Goal: Feedback & Contribution: Leave review/rating

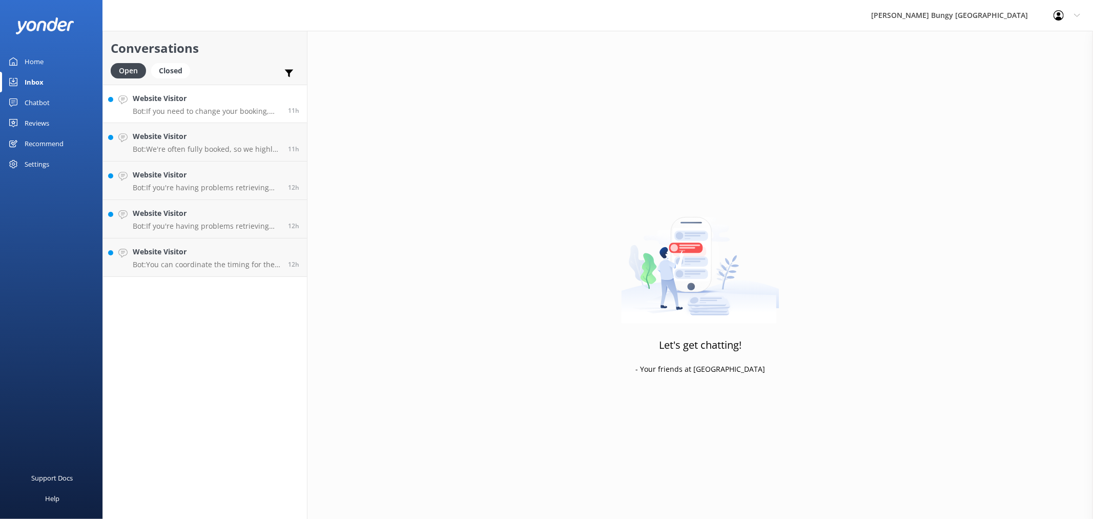
click at [233, 110] on p "Bot: If you need to change your booking, please give us a call on [PHONE_NUMBER…" at bounding box center [207, 111] width 148 height 9
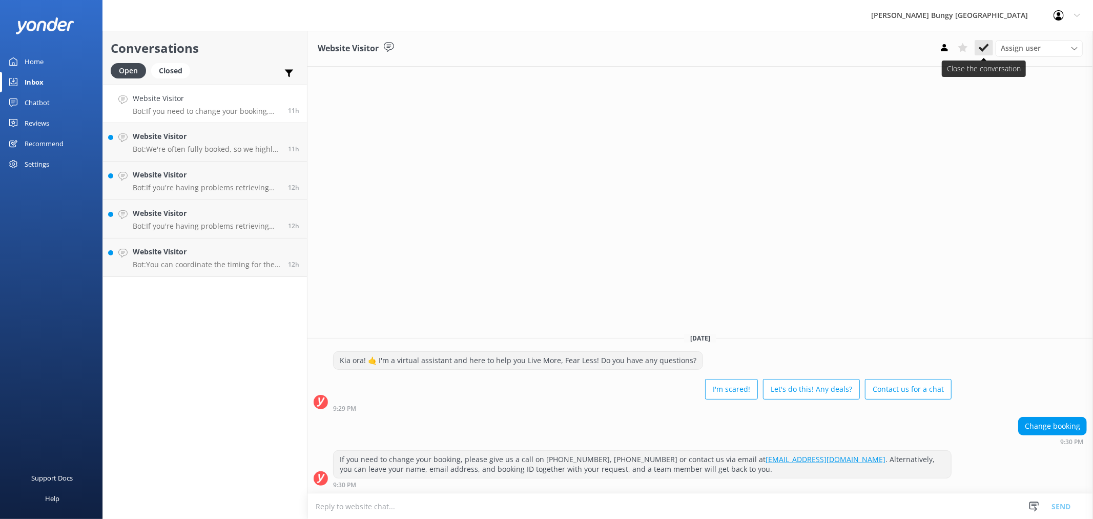
click at [981, 48] on use at bounding box center [984, 48] width 10 height 8
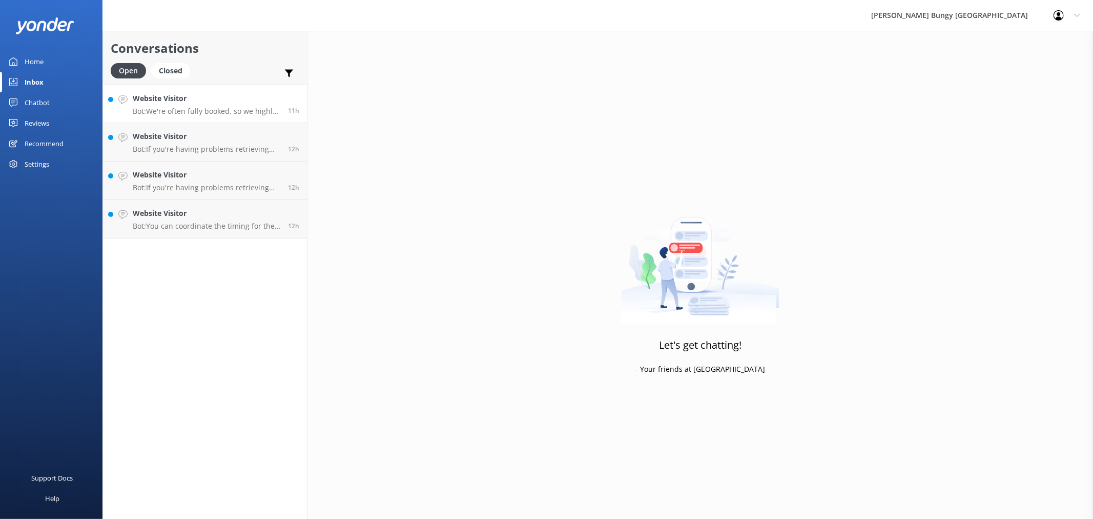
click at [270, 103] on h4 "Website Visitor" at bounding box center [207, 98] width 148 height 11
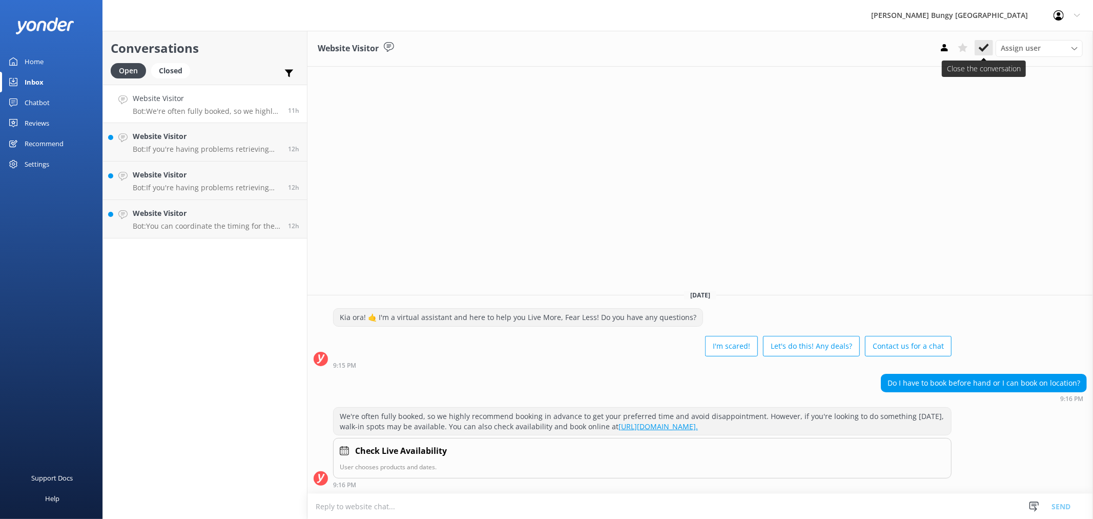
click at [985, 49] on use at bounding box center [984, 48] width 10 height 8
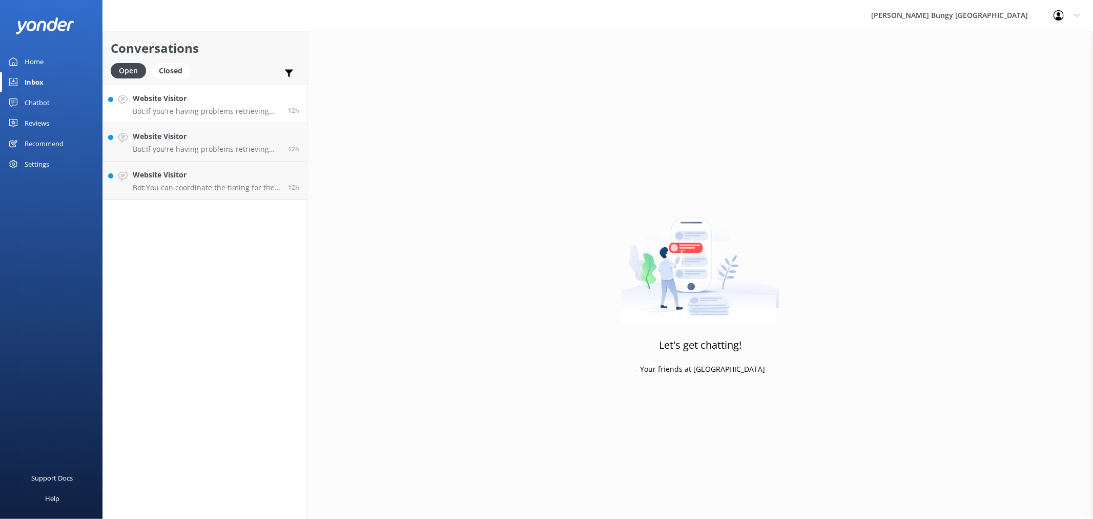
click at [248, 108] on p "Bot: If you're having problems retrieving your photos or videos, please email […" at bounding box center [207, 111] width 148 height 9
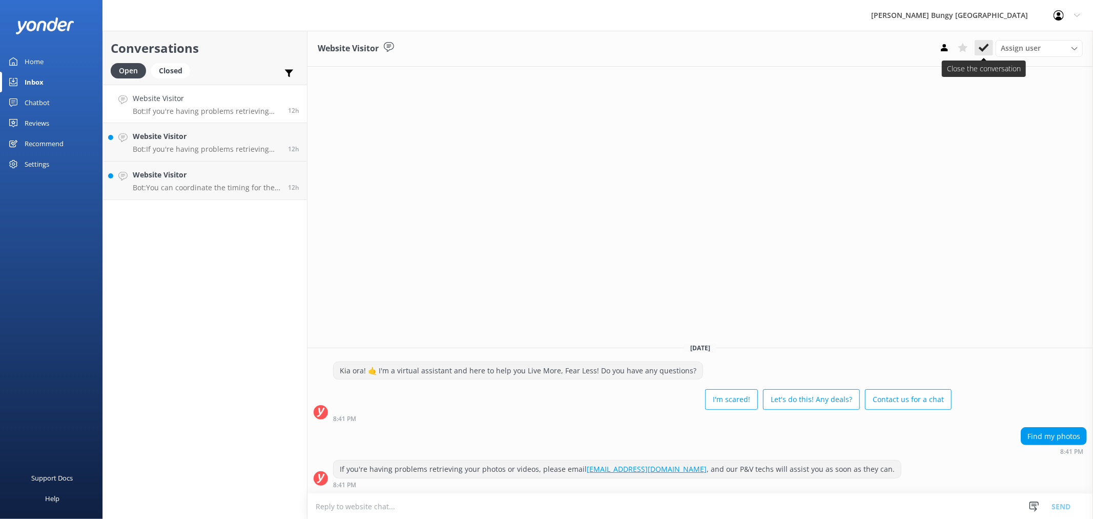
click at [988, 48] on icon at bounding box center [984, 48] width 10 height 10
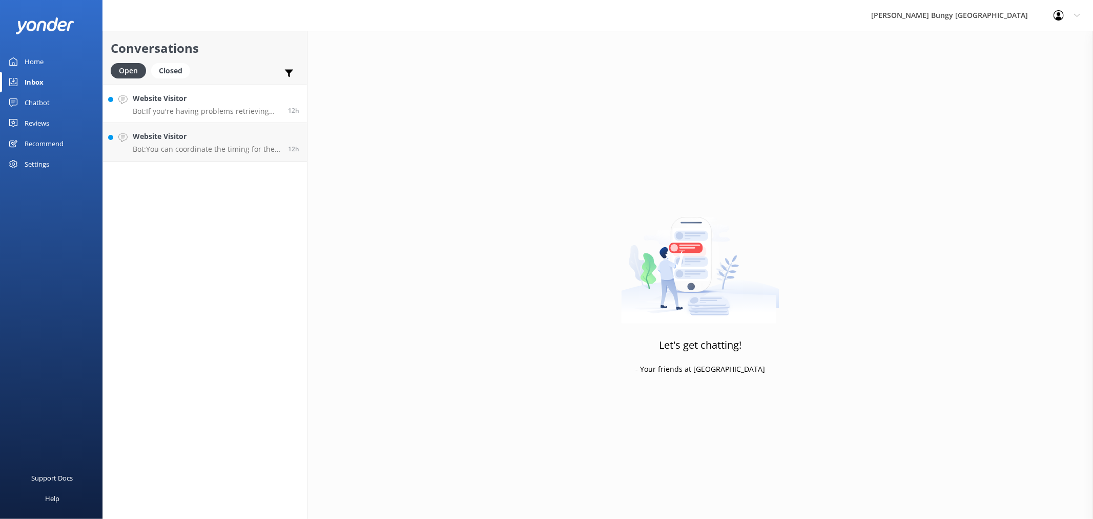
click at [216, 111] on p "Bot: If you're having problems retrieving your photos or videos, please email […" at bounding box center [207, 111] width 148 height 9
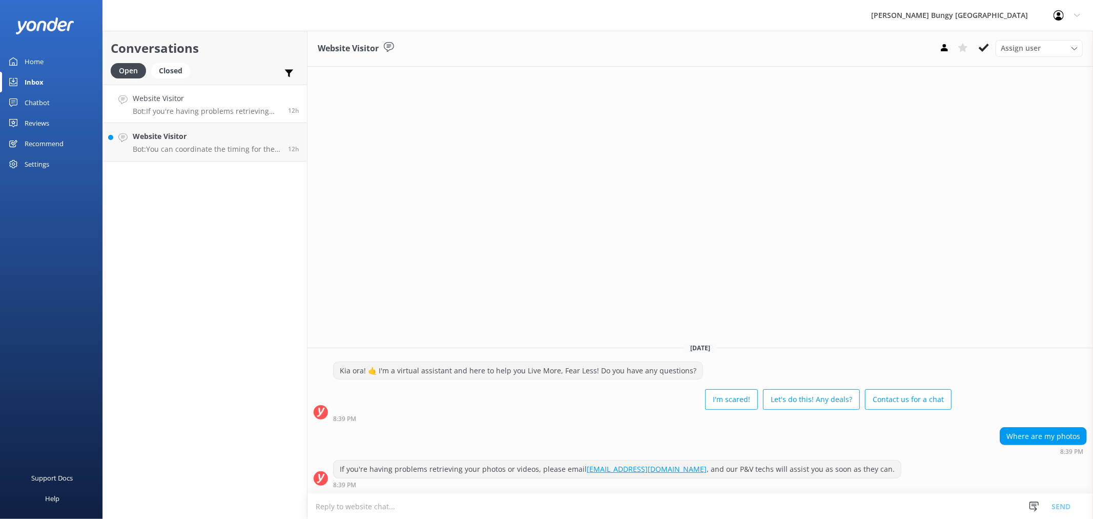
click at [982, 56] on div "Assign user [PERSON_NAME] [PERSON_NAME] Tech Admin [PERSON_NAME] Res Team Alann…" at bounding box center [1009, 48] width 148 height 16
click at [977, 48] on button at bounding box center [984, 47] width 18 height 15
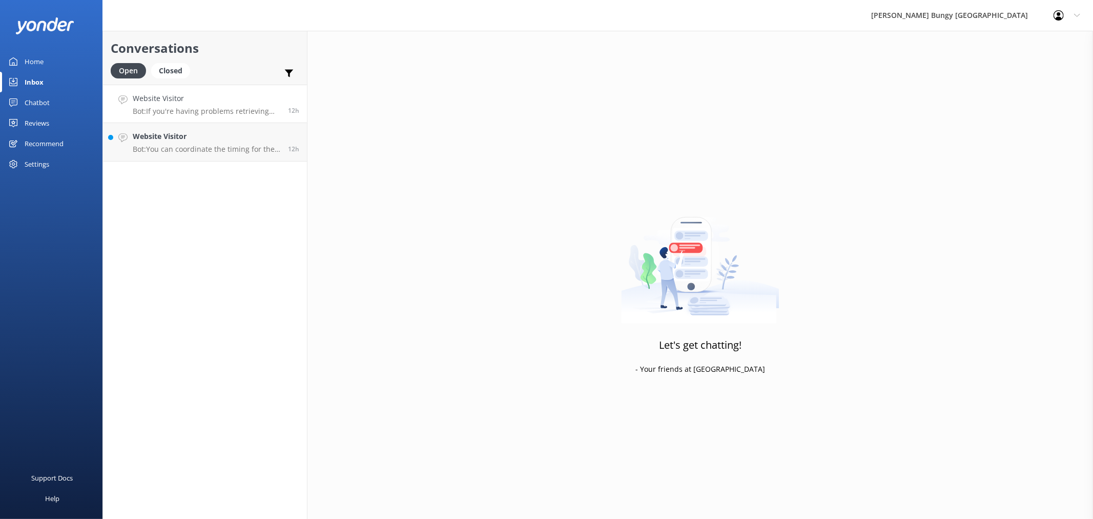
click at [254, 114] on p "Bot: If you're having problems retrieving your photos or videos, please email […" at bounding box center [207, 111] width 148 height 9
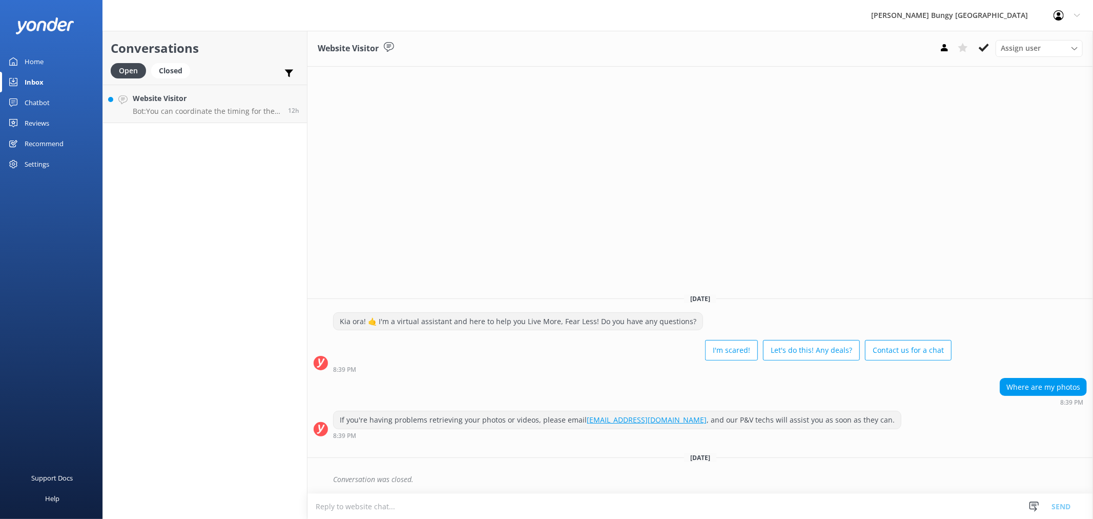
click at [274, 127] on div "Conversations Open Closed Important Assigned to me Unassigned Website Visitor B…" at bounding box center [205, 275] width 205 height 488
click at [274, 115] on p "Bot: You can coordinate the timing for the bungy jump and zipline by booking ev…" at bounding box center [207, 111] width 148 height 9
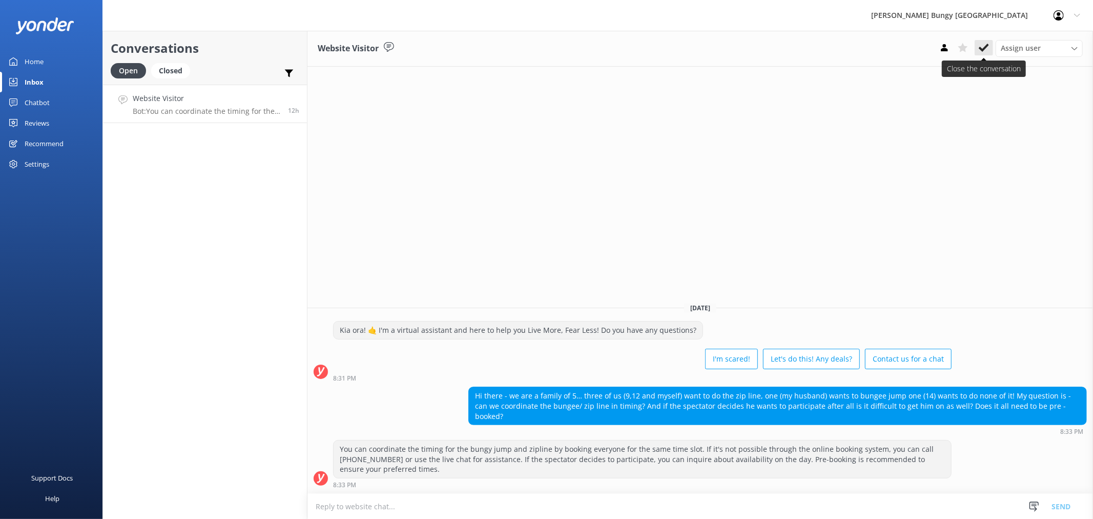
click at [980, 54] on button at bounding box center [984, 47] width 18 height 15
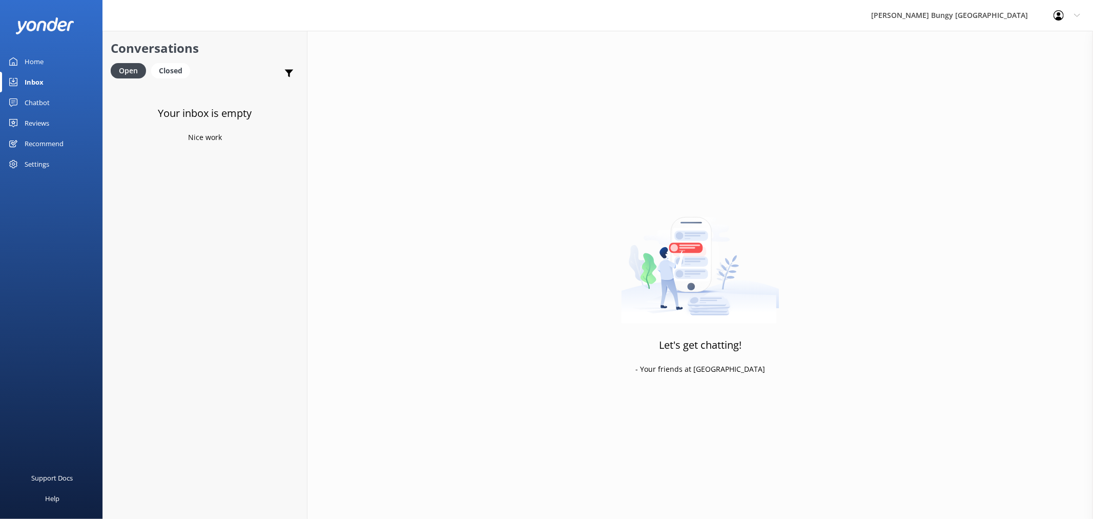
click at [33, 98] on div "Chatbot" at bounding box center [37, 102] width 25 height 21
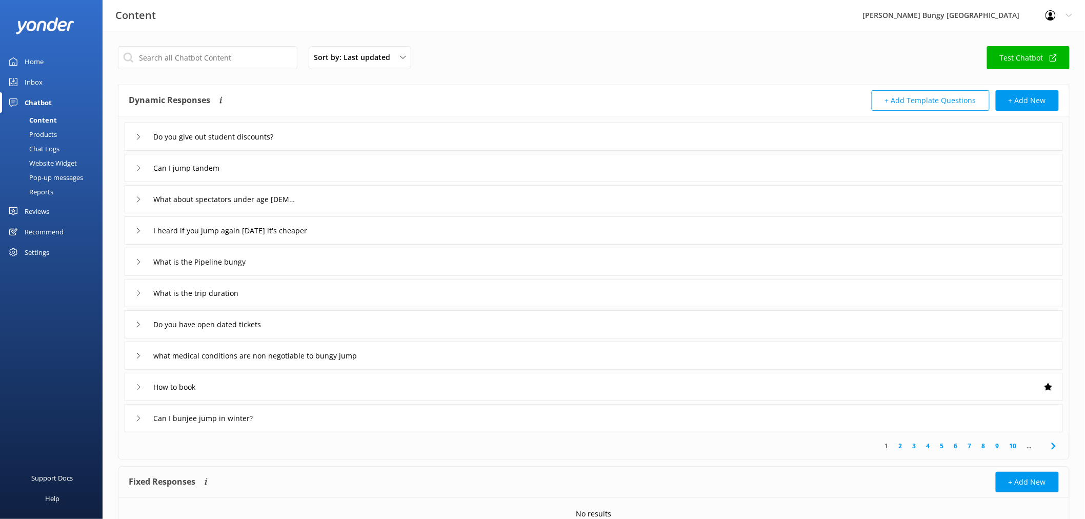
click at [58, 190] on link "Reports" at bounding box center [54, 192] width 96 height 14
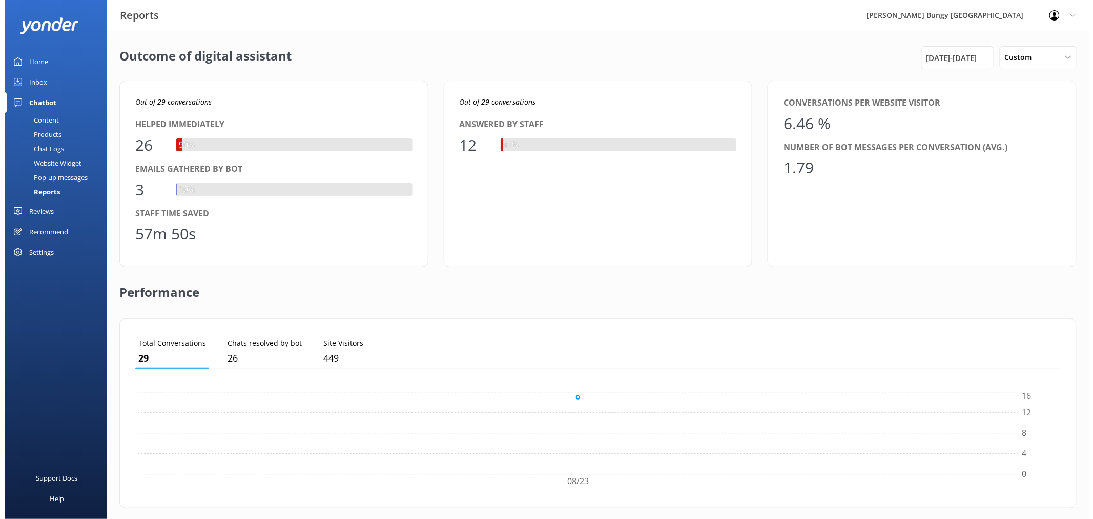
scroll to position [94, 918]
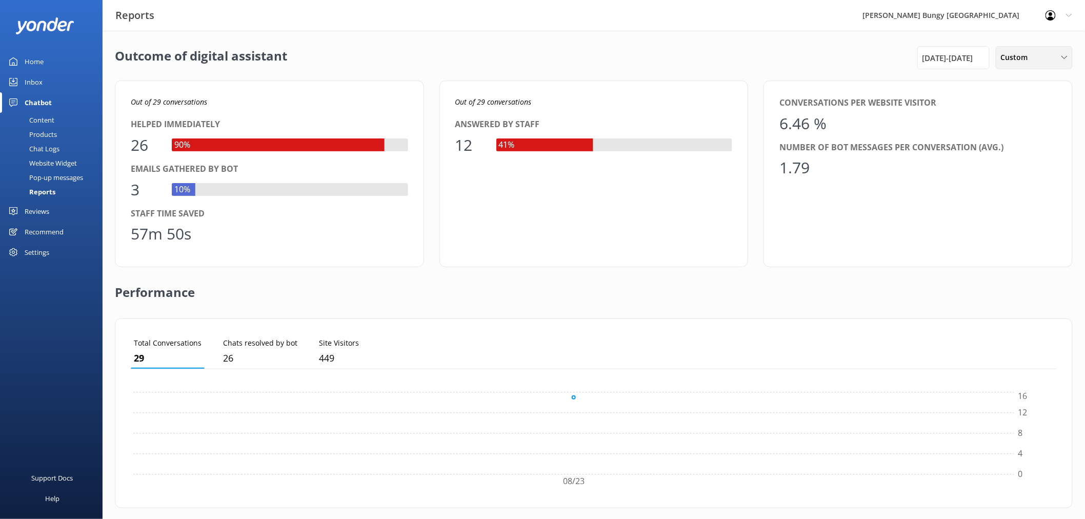
click at [1062, 59] on icon at bounding box center [1064, 57] width 6 height 6
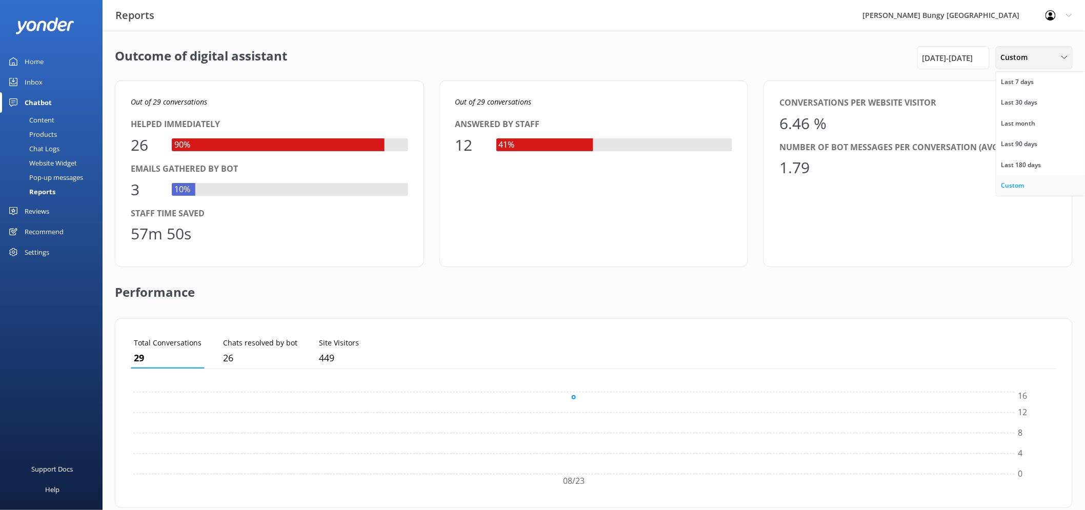
click at [1032, 184] on link "Custom" at bounding box center [1041, 185] width 91 height 21
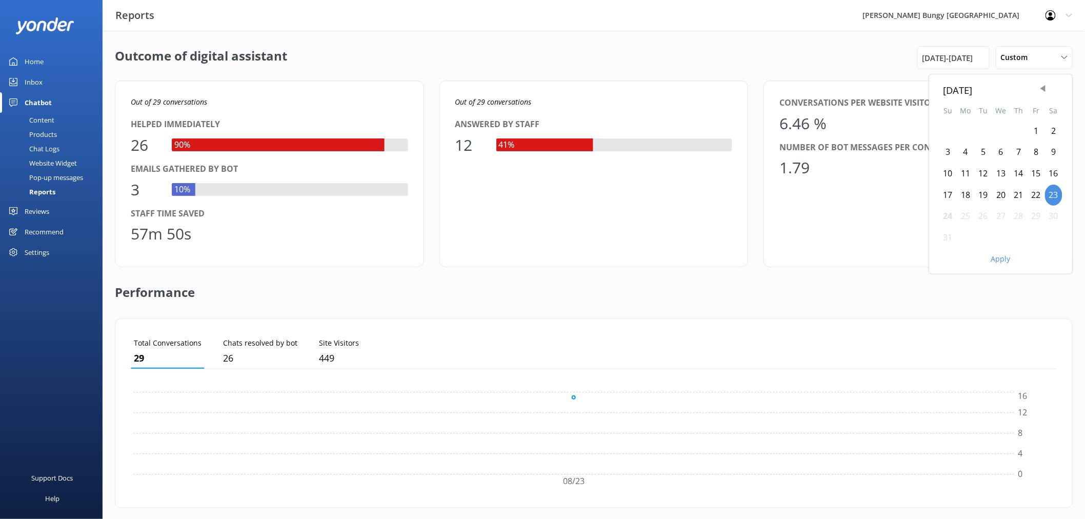
click at [71, 141] on link "Chat Logs" at bounding box center [54, 148] width 96 height 14
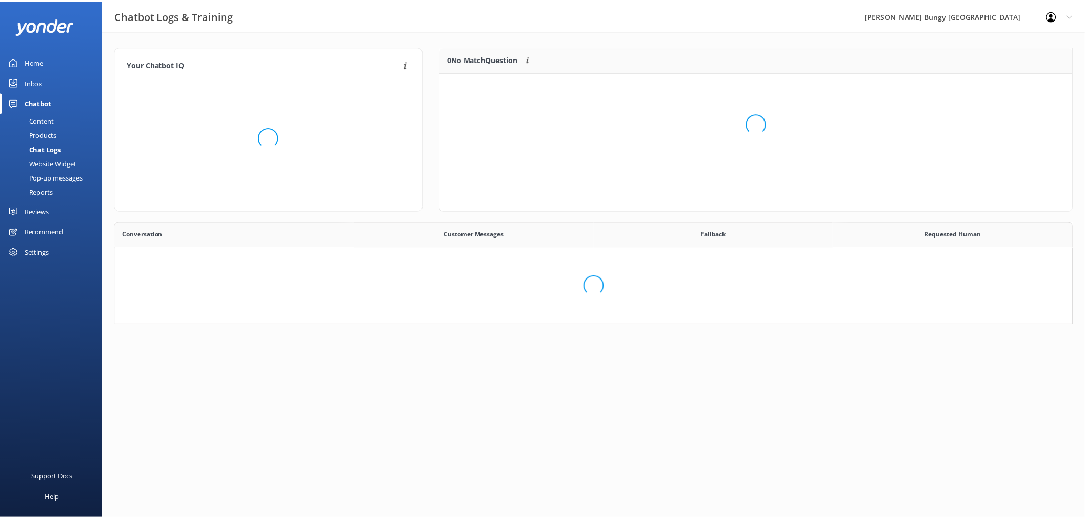
scroll to position [119, 623]
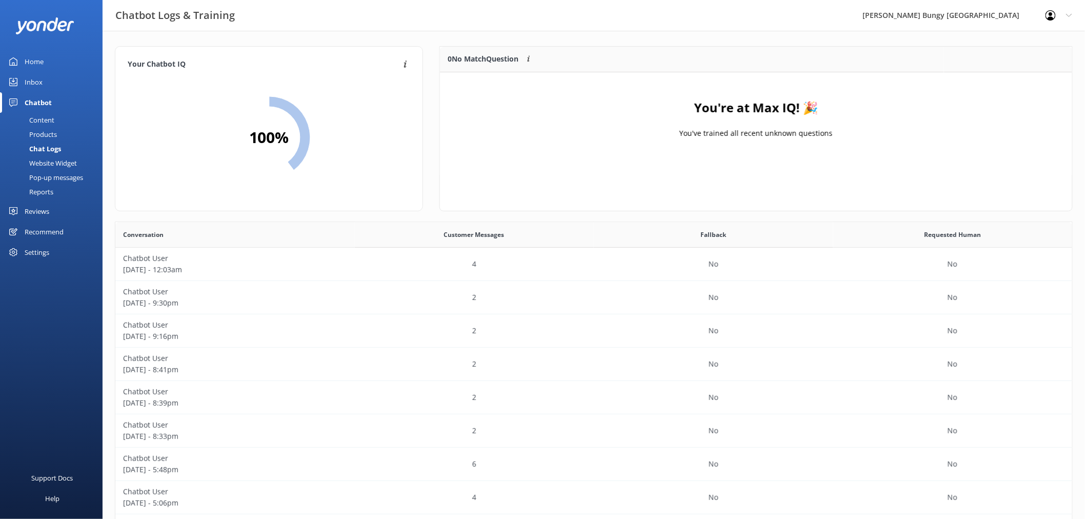
click at [49, 116] on div "Content" at bounding box center [30, 120] width 48 height 14
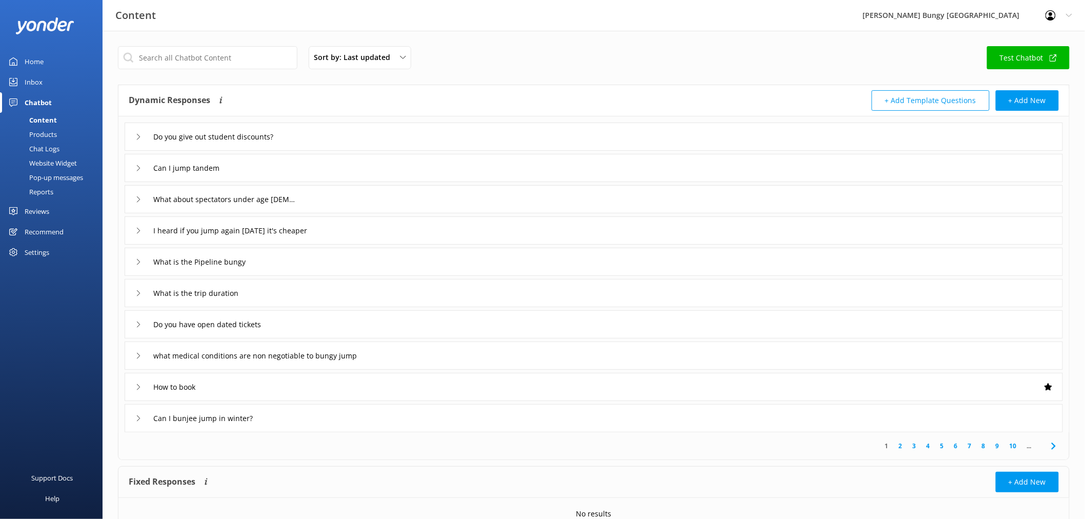
click at [63, 160] on div "Website Widget" at bounding box center [41, 163] width 71 height 14
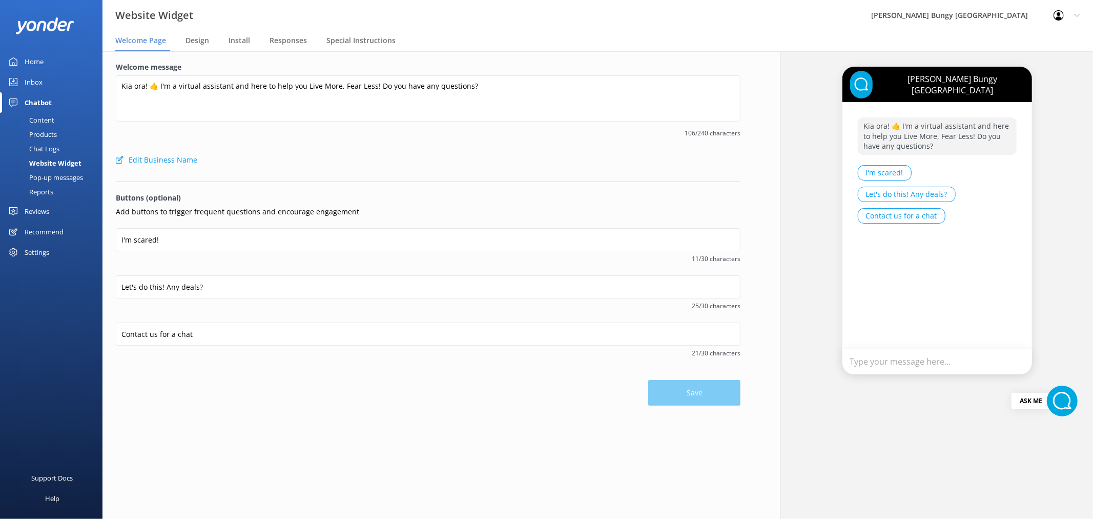
click at [51, 192] on div "Reports" at bounding box center [29, 192] width 47 height 14
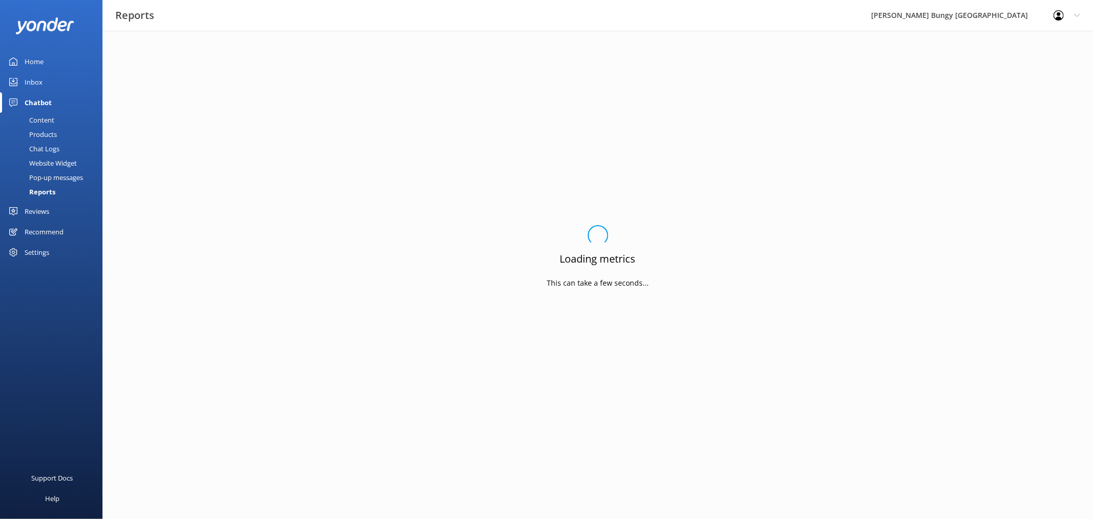
click at [42, 127] on div "Products" at bounding box center [31, 134] width 51 height 14
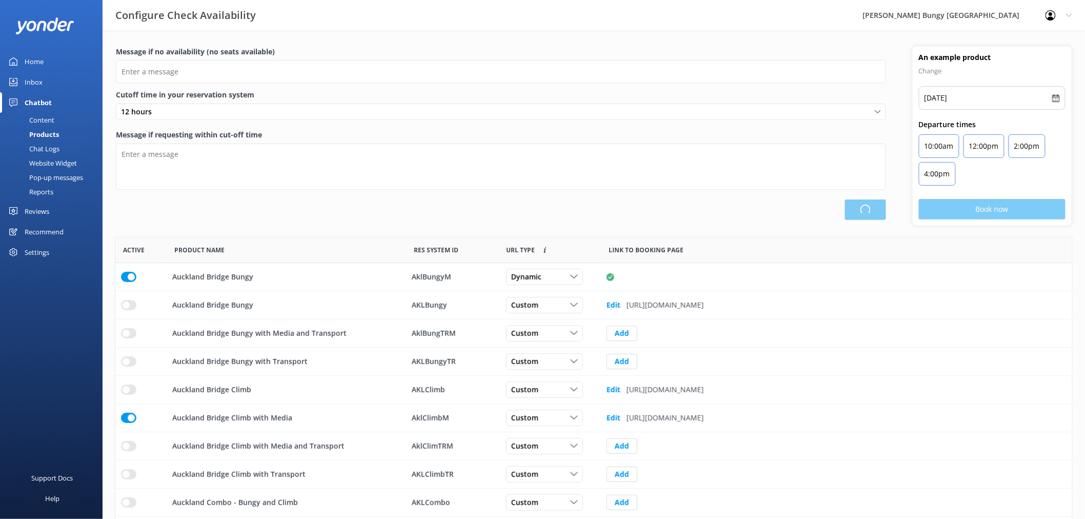
type input "There are no seats available, please check an alternative day"
type textarea "Our online booking system closes {hours} prior to departure. Please contact us …"
click at [45, 110] on div "Chatbot" at bounding box center [38, 102] width 27 height 21
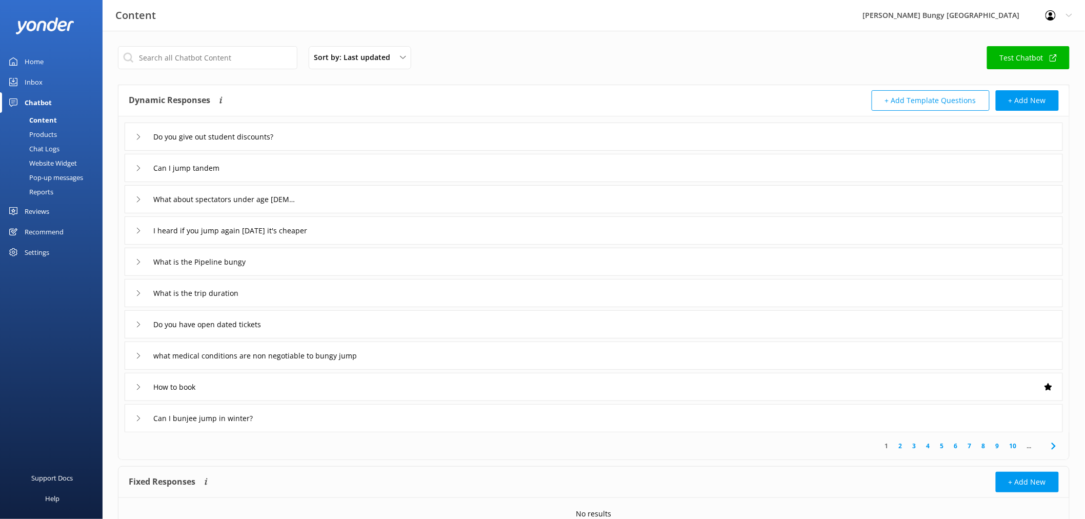
click at [50, 207] on link "Reviews" at bounding box center [51, 211] width 103 height 21
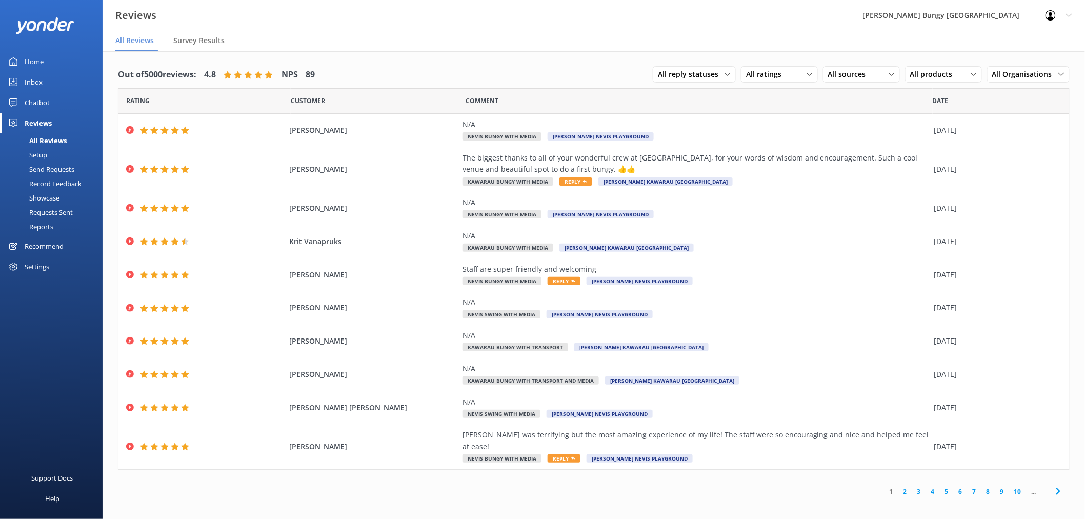
click at [908, 486] on link "2" at bounding box center [905, 491] width 14 height 10
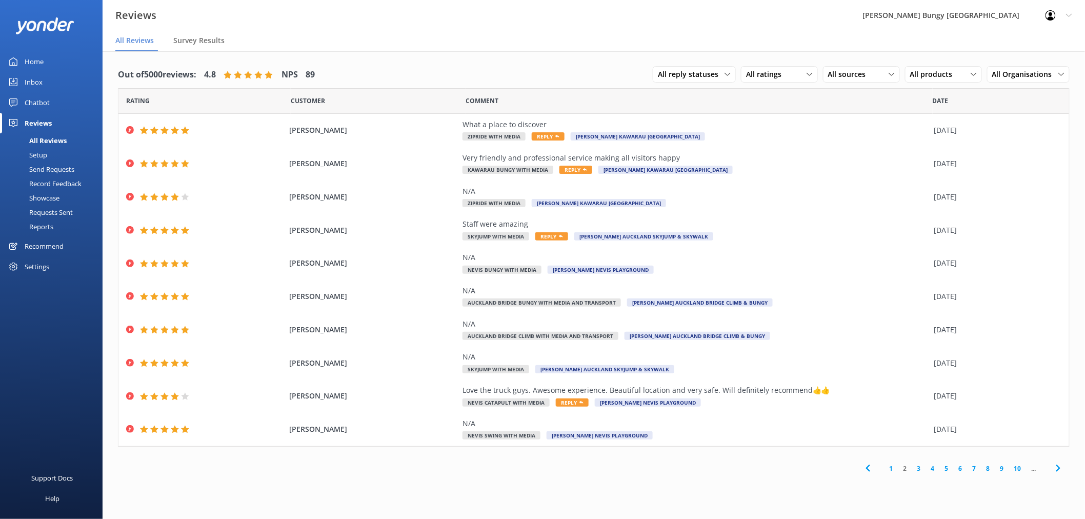
click at [923, 469] on link "3" at bounding box center [919, 468] width 14 height 10
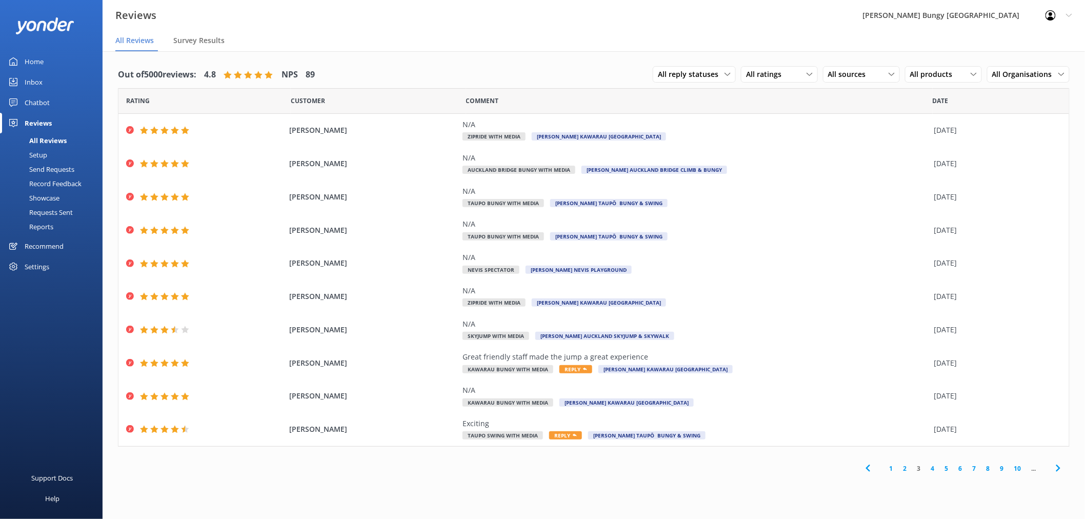
click at [933, 469] on link "4" at bounding box center [933, 468] width 14 height 10
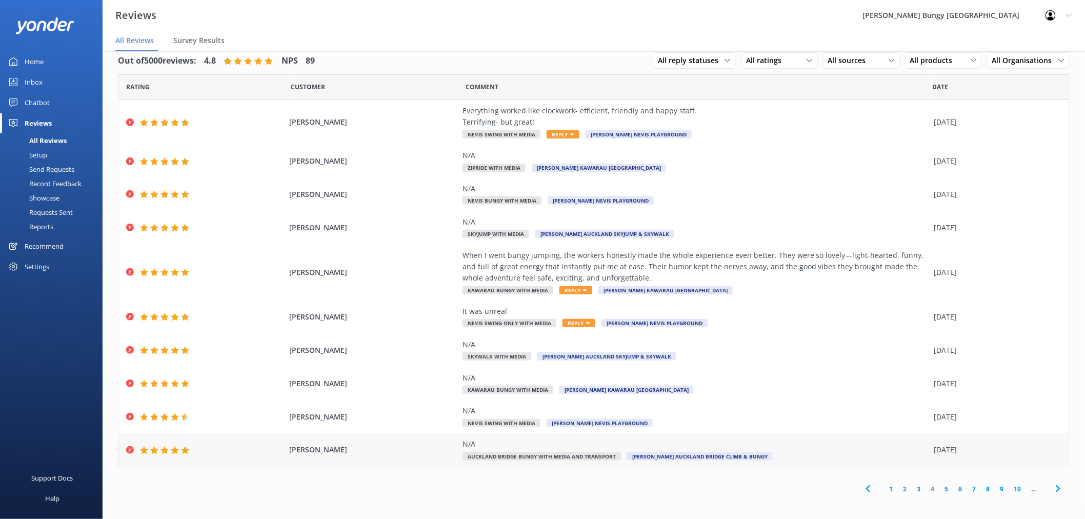
scroll to position [21, 0]
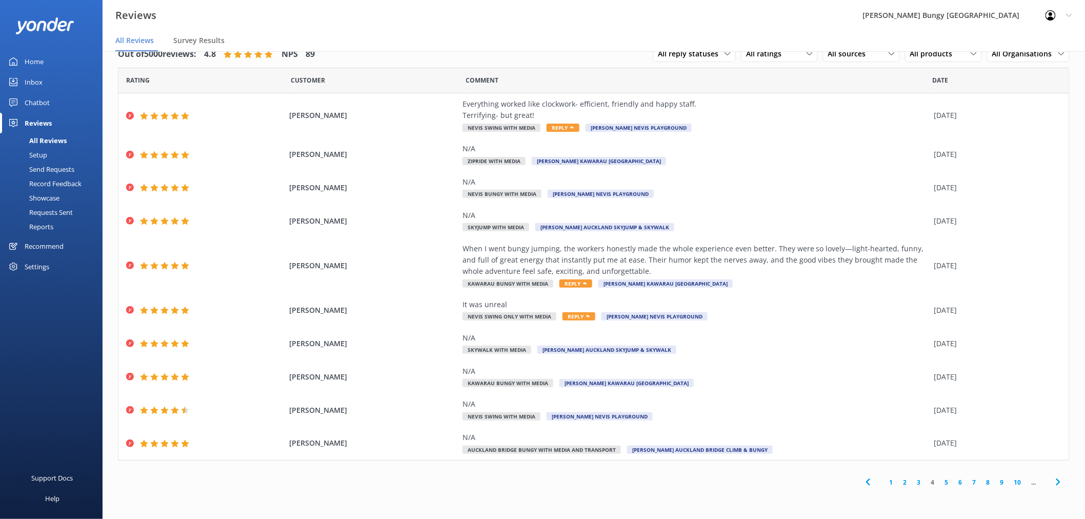
click at [947, 484] on link "5" at bounding box center [947, 482] width 14 height 10
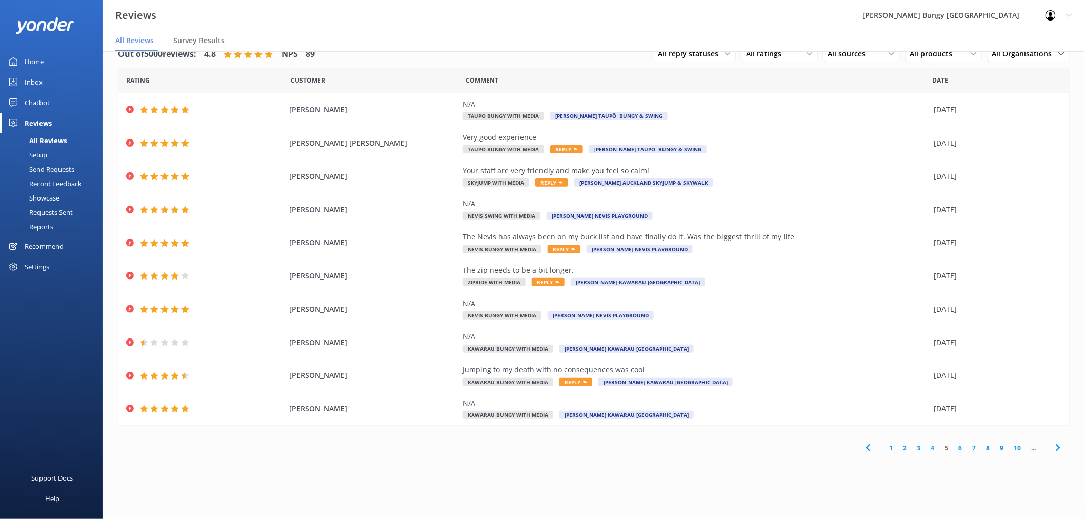
click at [960, 449] on link "6" at bounding box center [960, 448] width 14 height 10
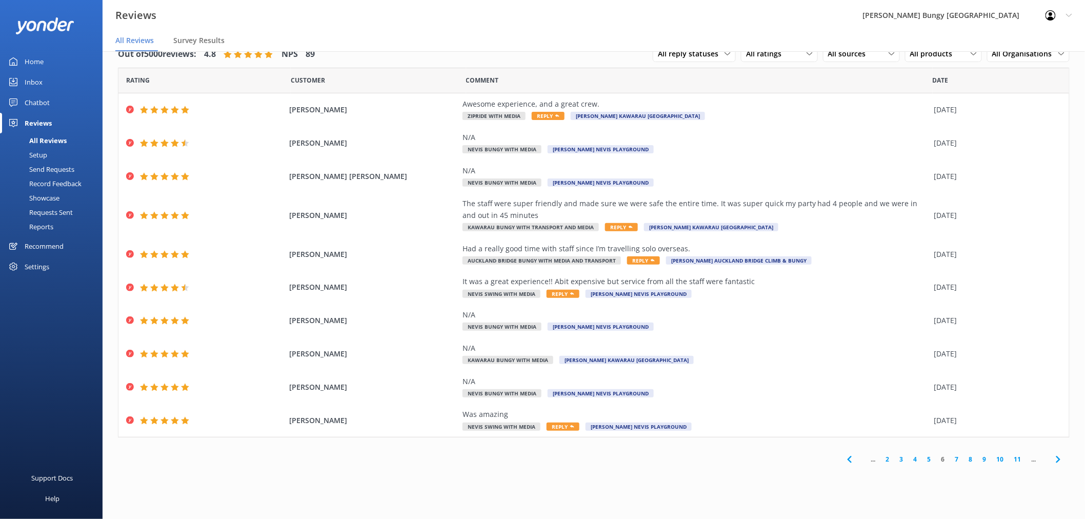
click at [959, 460] on link "7" at bounding box center [957, 459] width 14 height 10
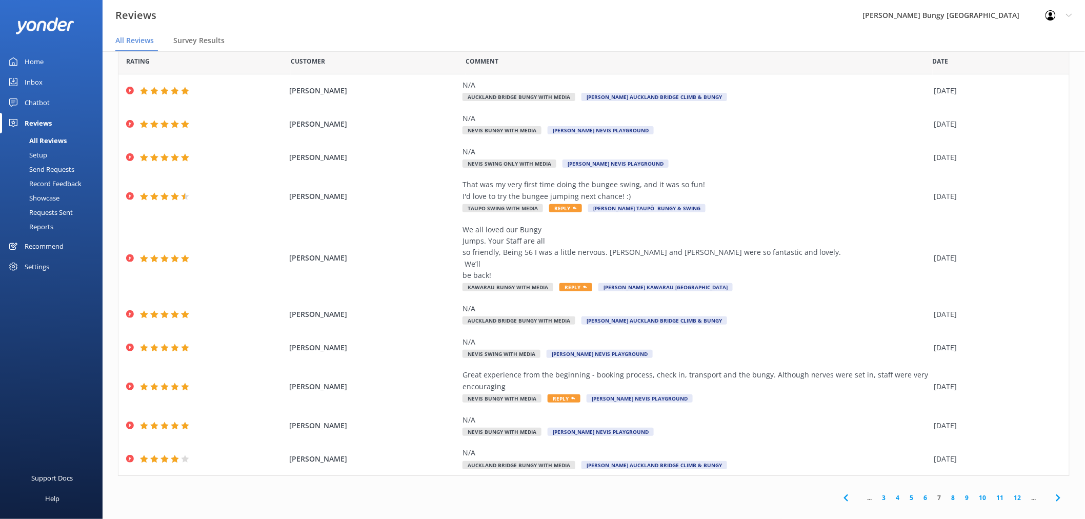
scroll to position [29, 0]
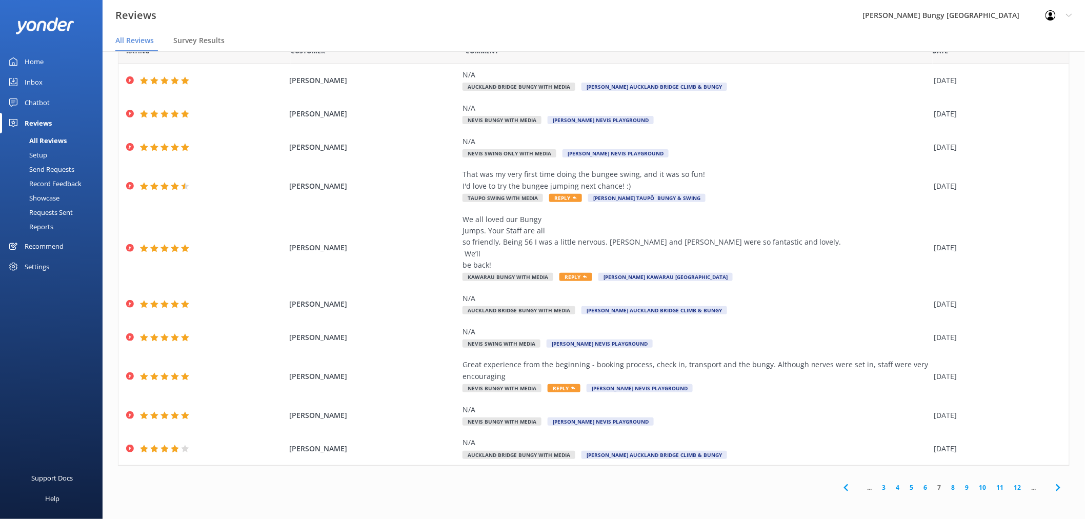
click at [950, 487] on link "8" at bounding box center [953, 487] width 14 height 10
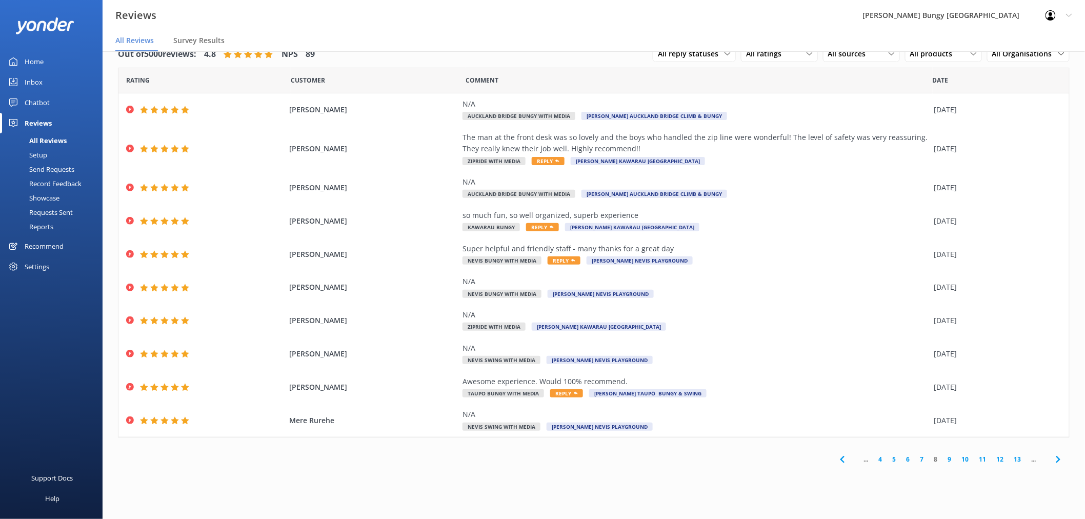
click at [949, 460] on link "9" at bounding box center [950, 459] width 14 height 10
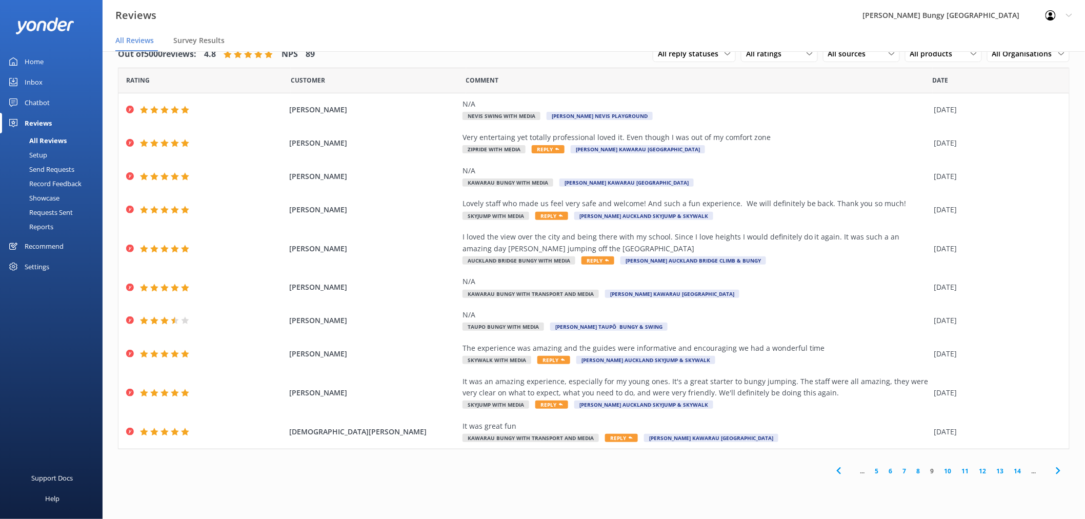
click at [950, 473] on link "10" at bounding box center [947, 471] width 17 height 10
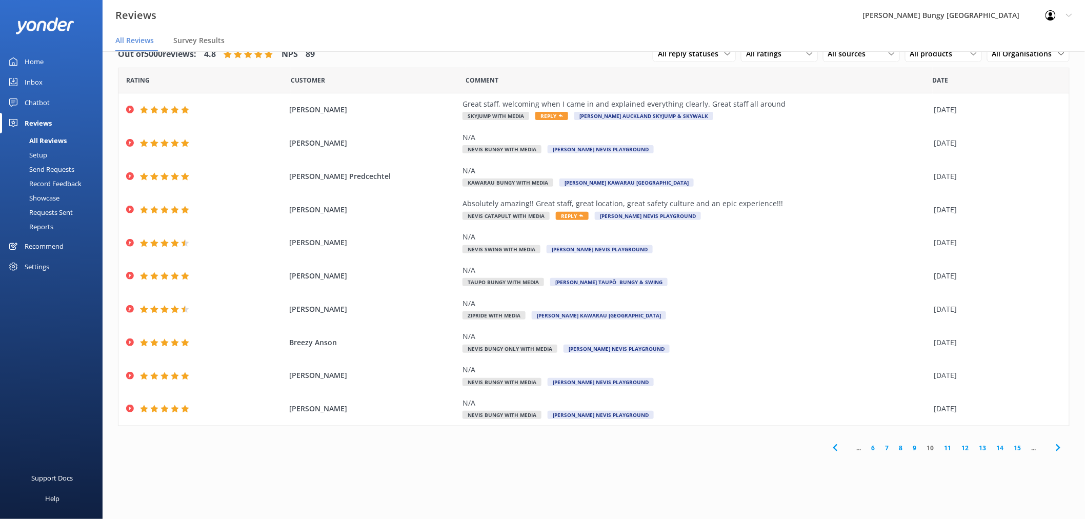
click at [950, 450] on link "11" at bounding box center [947, 448] width 17 height 10
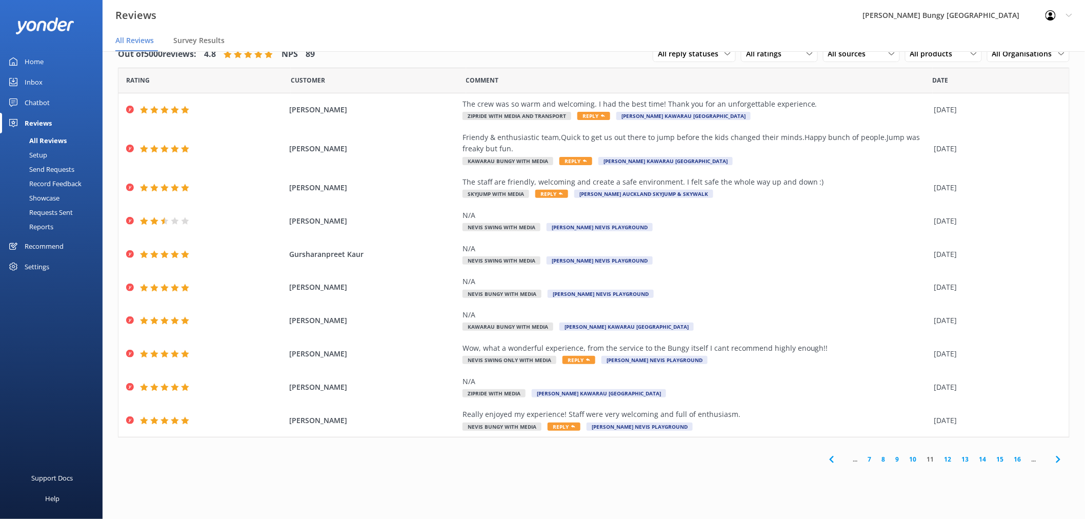
click at [949, 461] on link "12" at bounding box center [947, 459] width 17 height 10
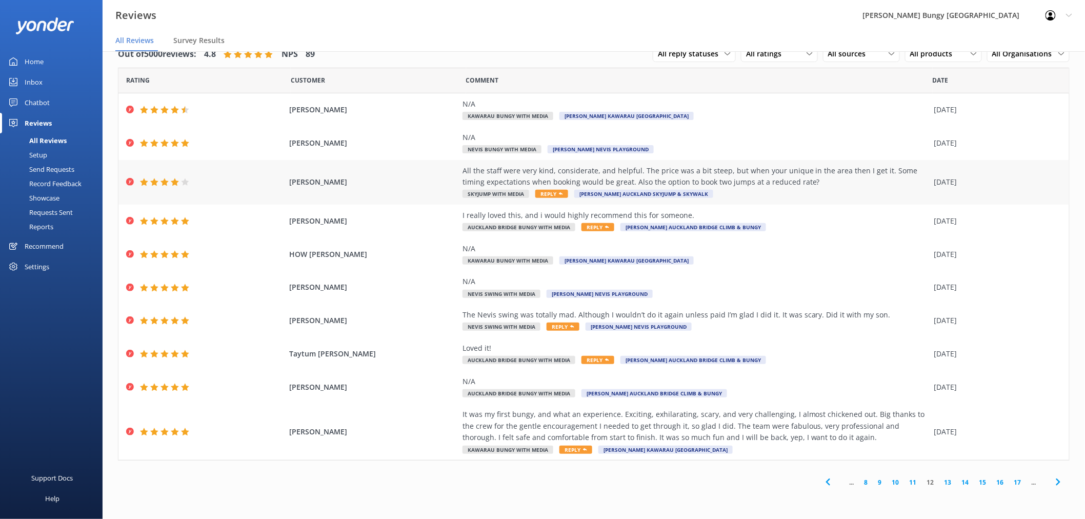
click at [800, 191] on div "All the staff were very kind, considerate, and helpful. The price was a bit ste…" at bounding box center [695, 182] width 466 height 34
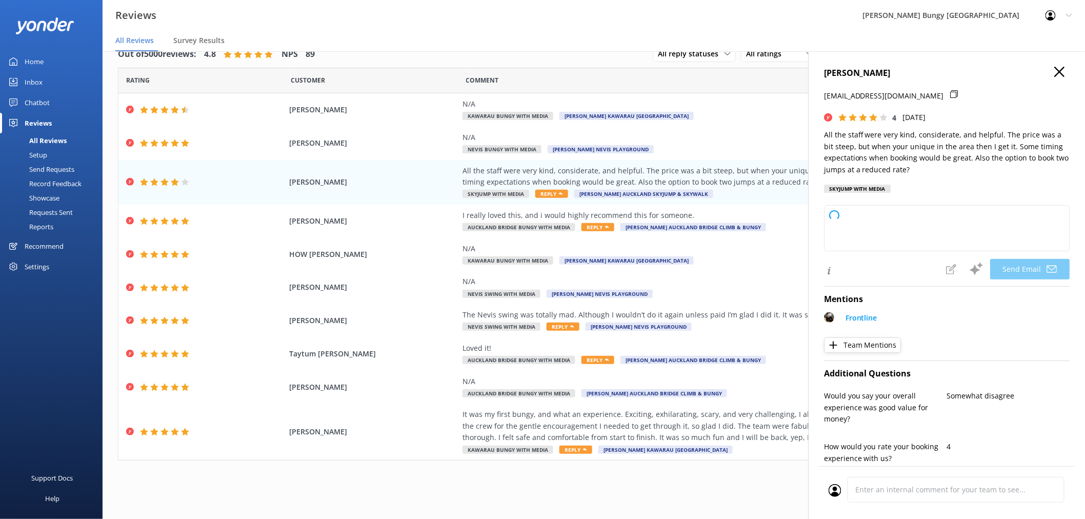
type textarea "Thank you so much for your feedback, Jaiden! We’re glad to hear you had a posit…"
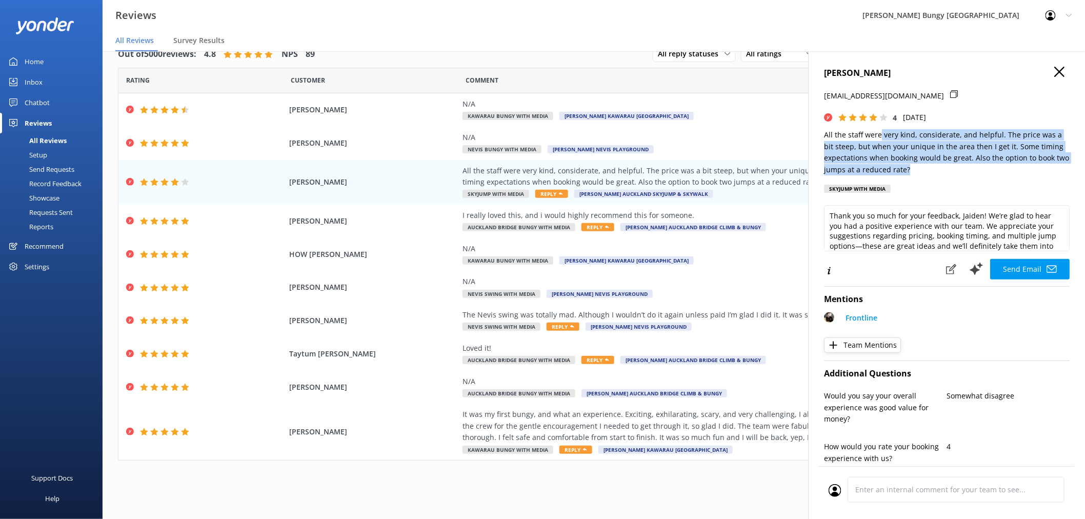
drag, startPoint x: 976, startPoint y: 166, endPoint x: 917, endPoint y: 85, distance: 100.1
click at [882, 124] on div "[PERSON_NAME] [EMAIL_ADDRESS][DOMAIN_NAME] 4 [DATE] All the staff were very kin…" at bounding box center [947, 133] width 246 height 132
click at [1054, 69] on icon "button" at bounding box center [1059, 72] width 10 height 10
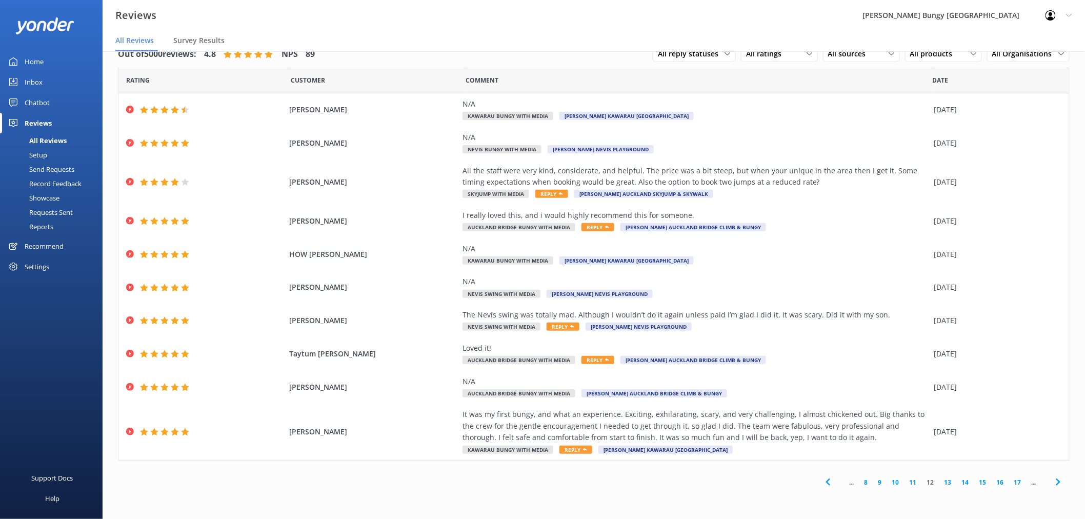
click at [946, 481] on link "13" at bounding box center [947, 482] width 17 height 10
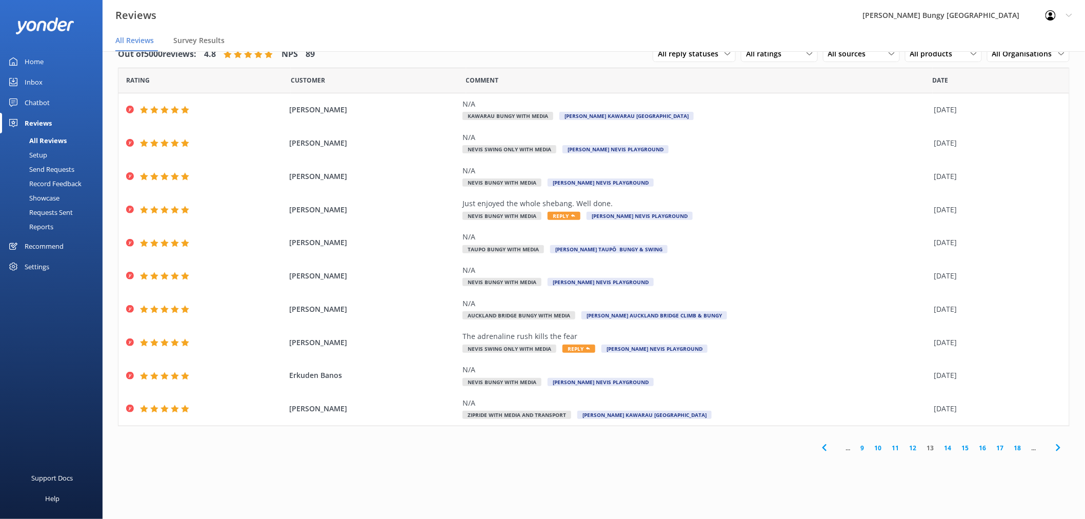
click at [951, 450] on link "14" at bounding box center [947, 448] width 17 height 10
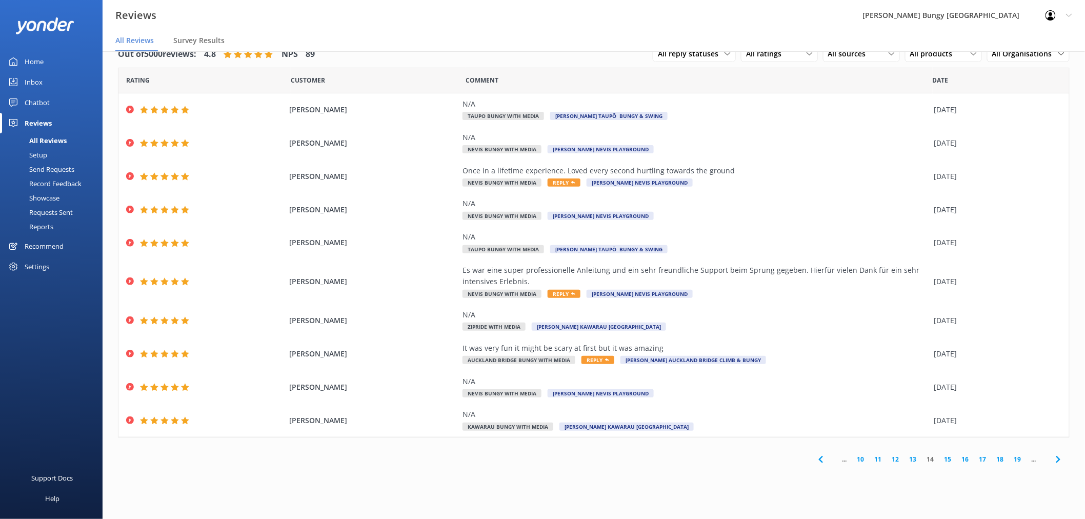
click at [947, 460] on link "15" at bounding box center [947, 459] width 17 height 10
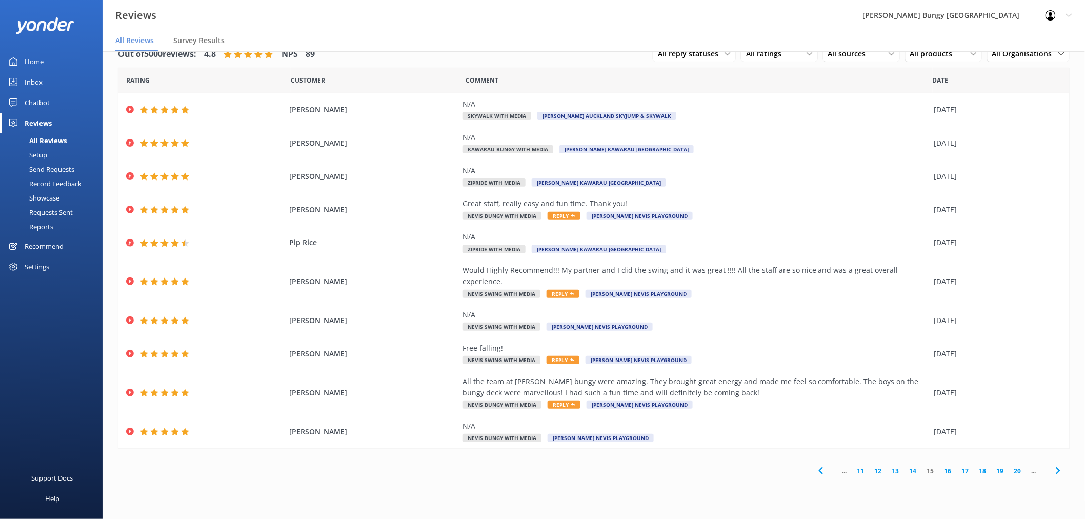
click at [949, 466] on link "16" at bounding box center [947, 471] width 17 height 10
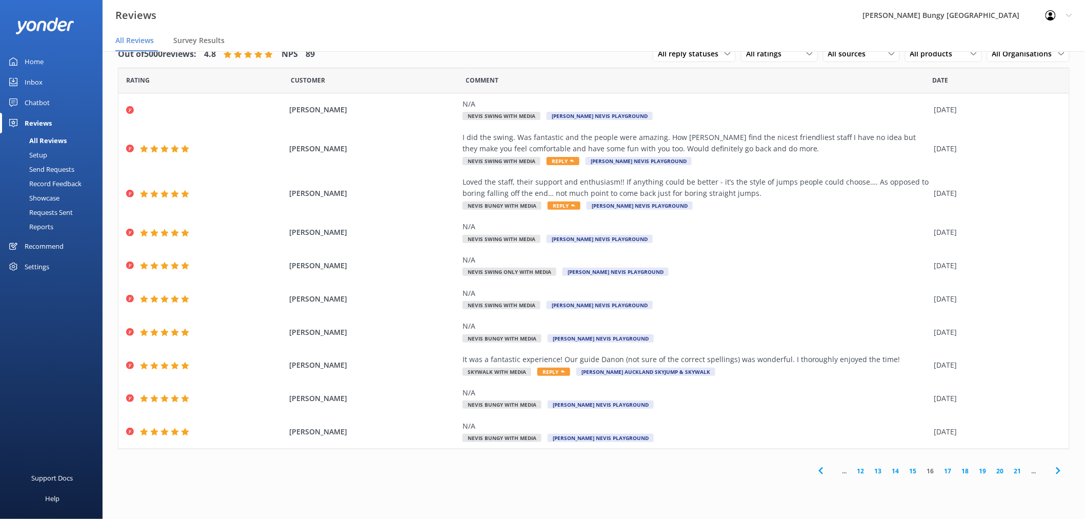
click at [945, 468] on link "17" at bounding box center [947, 471] width 17 height 10
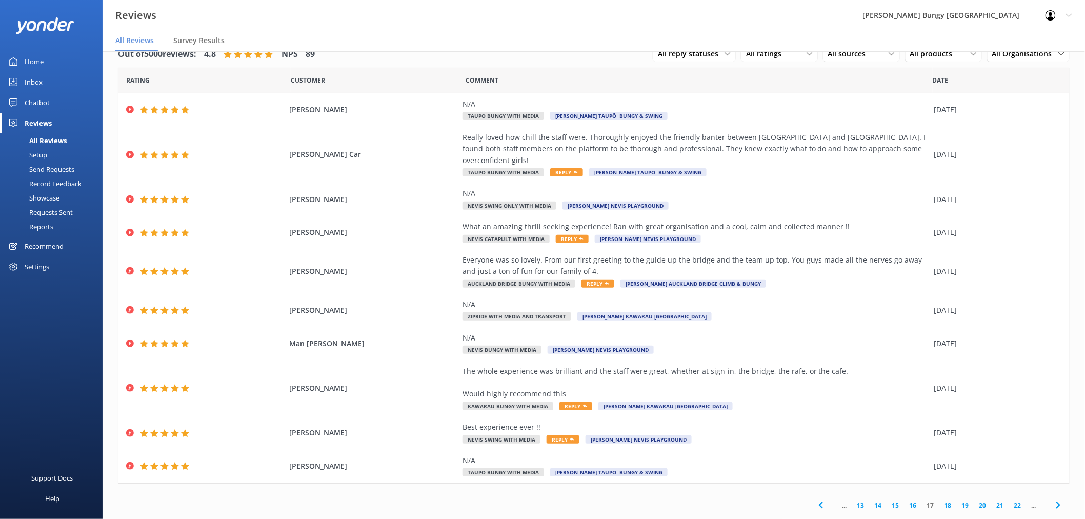
click at [939, 500] on link "18" at bounding box center [947, 505] width 17 height 10
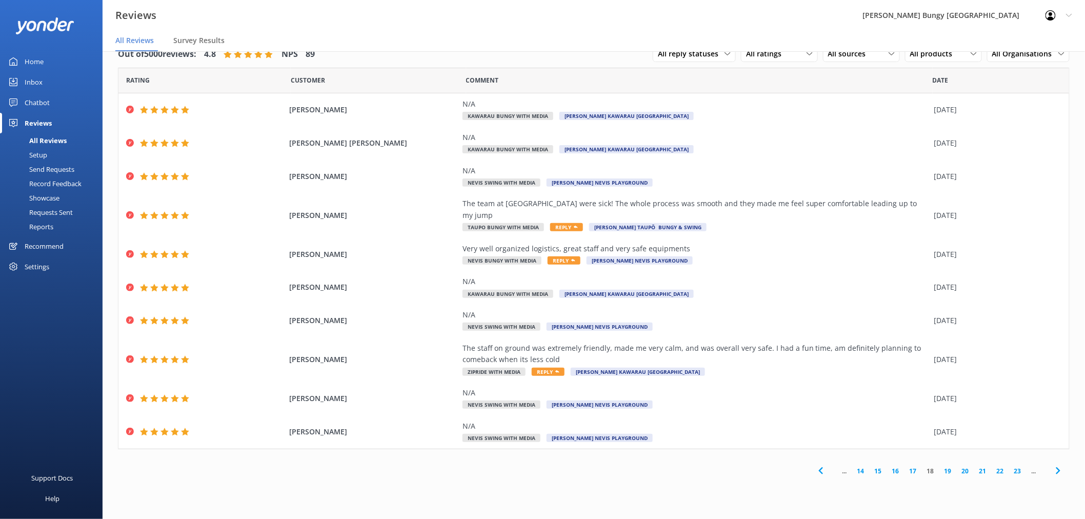
click at [946, 466] on link "19" at bounding box center [947, 471] width 17 height 10
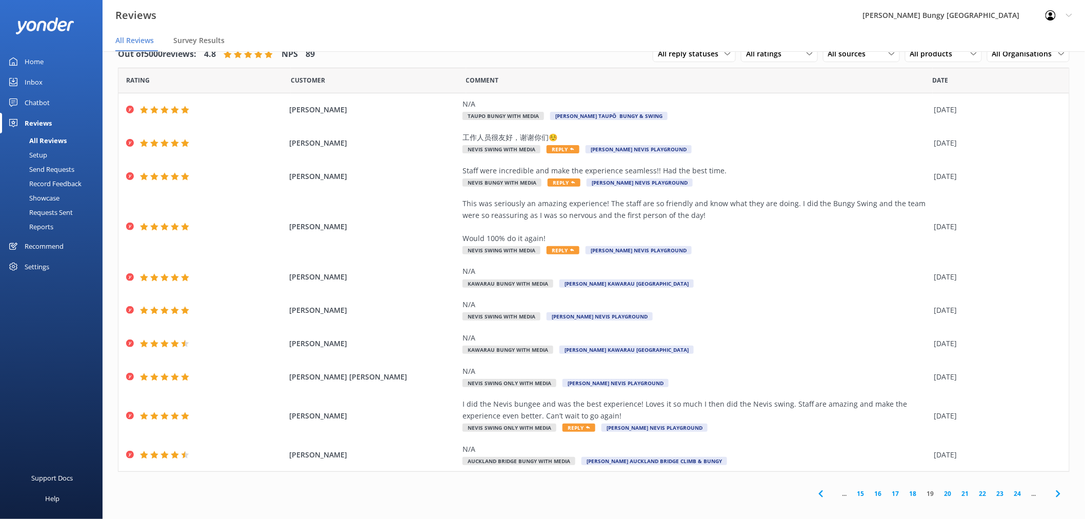
click at [939, 494] on link "20" at bounding box center [947, 494] width 17 height 10
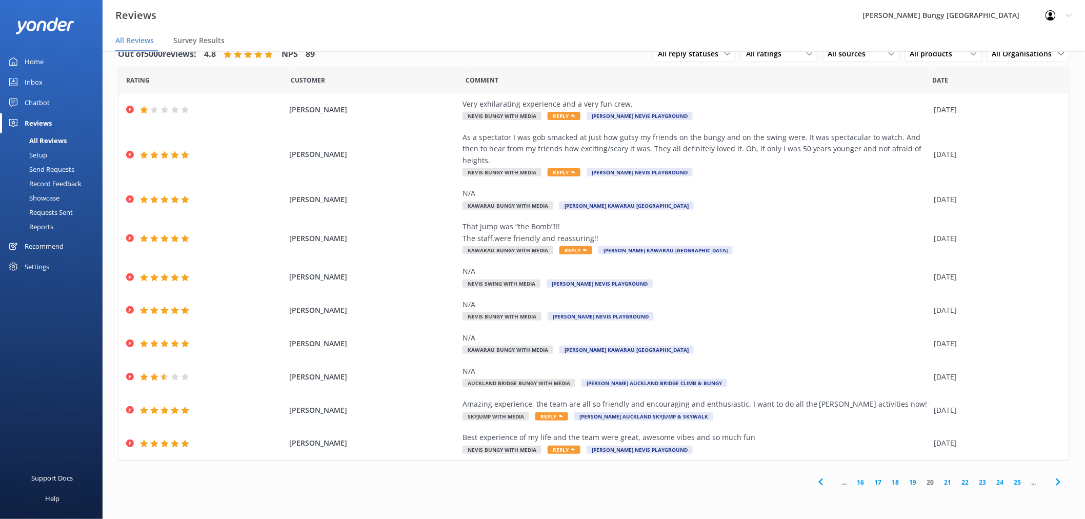
click at [949, 477] on link "21" at bounding box center [947, 482] width 17 height 10
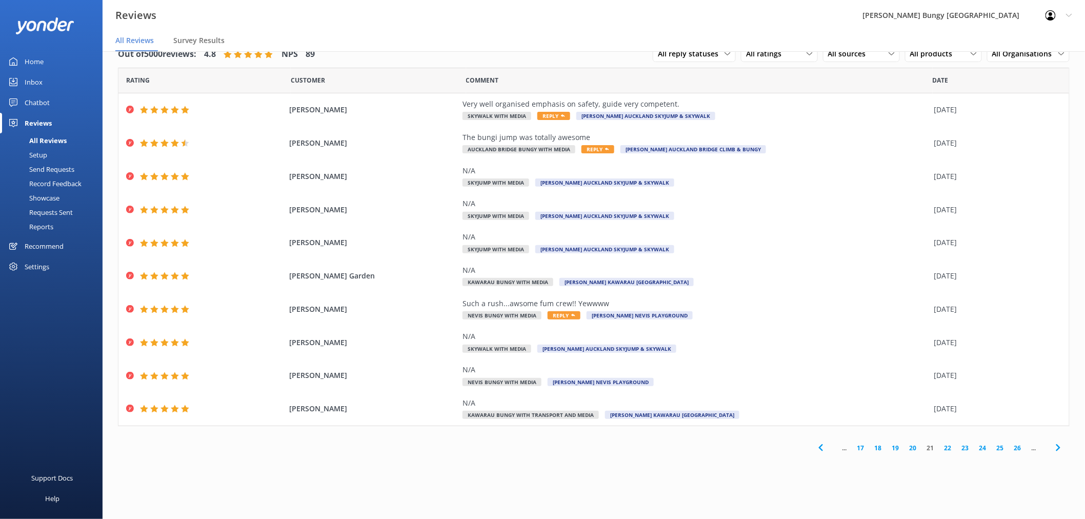
click at [951, 449] on link "22" at bounding box center [947, 448] width 17 height 10
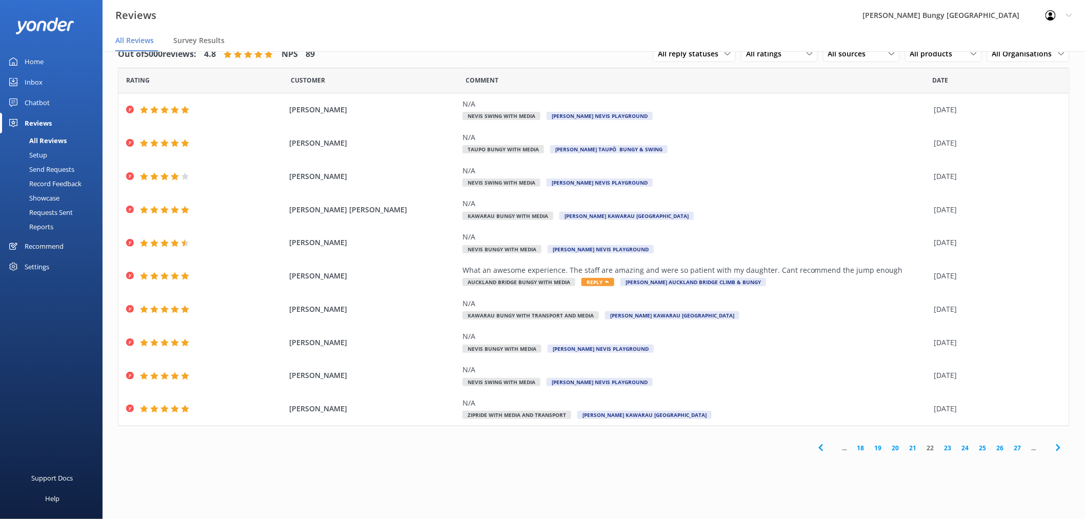
click at [950, 449] on link "23" at bounding box center [947, 448] width 17 height 10
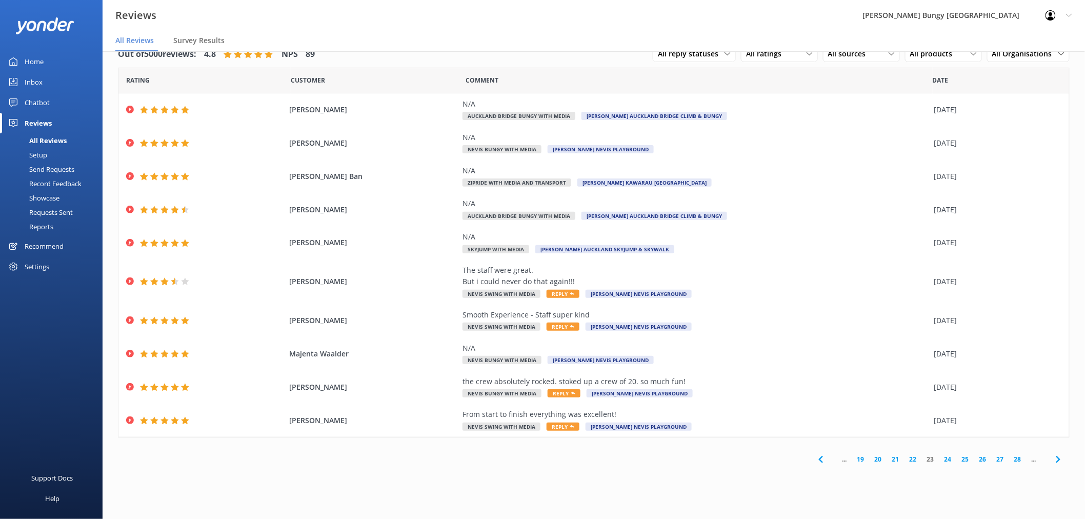
click at [951, 459] on link "24" at bounding box center [947, 459] width 17 height 10
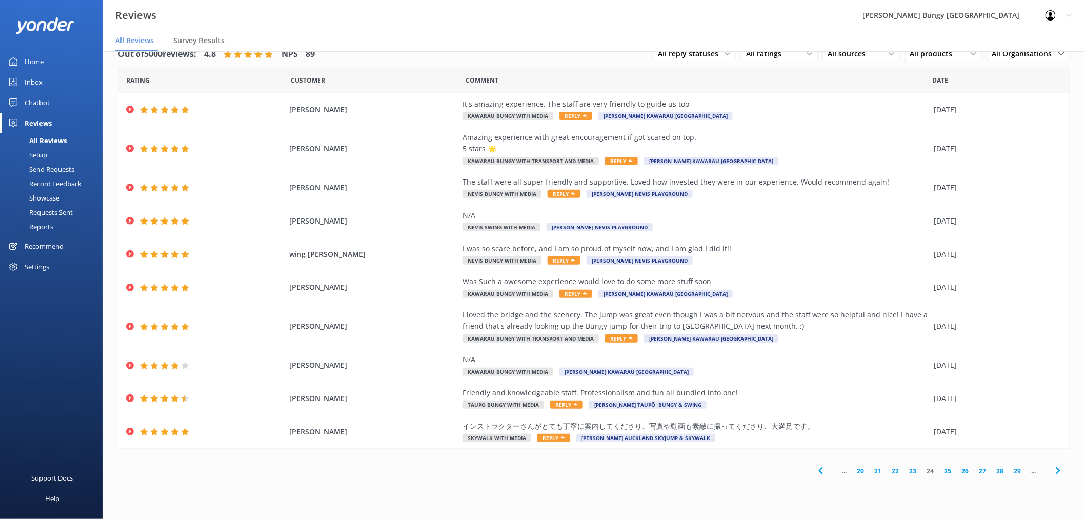
click at [947, 473] on link "25" at bounding box center [947, 471] width 17 height 10
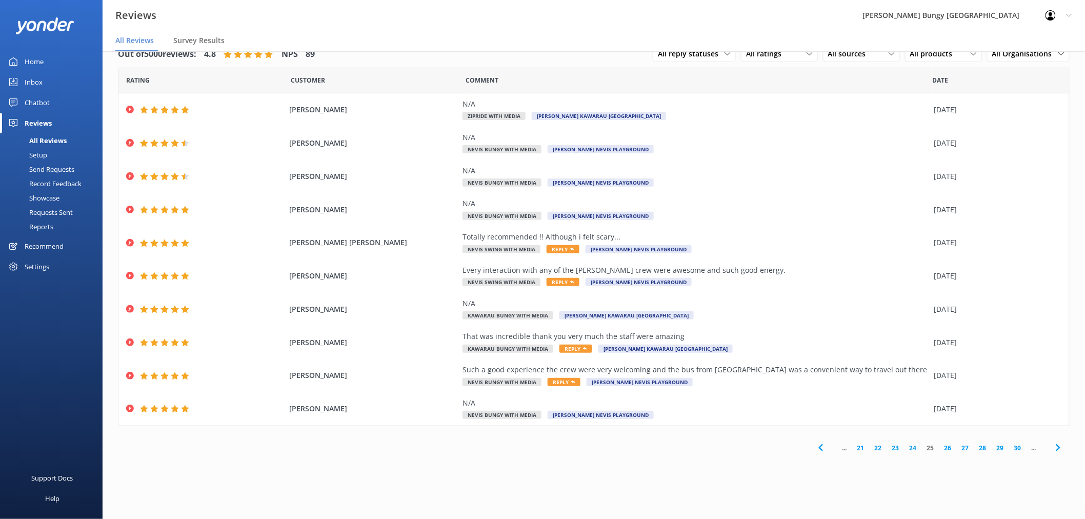
click at [945, 448] on link "26" at bounding box center [947, 448] width 17 height 10
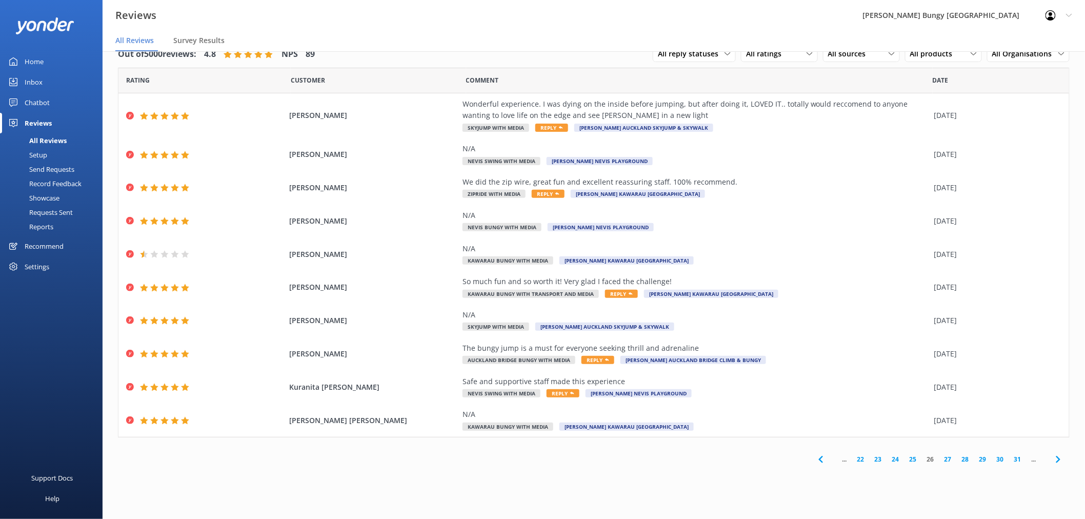
click at [951, 462] on link "27" at bounding box center [947, 459] width 17 height 10
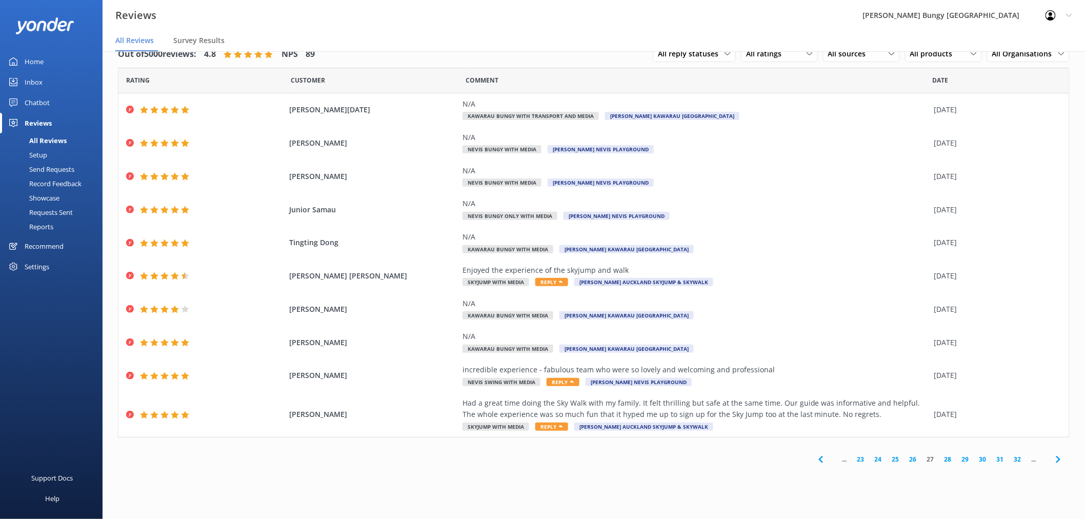
click at [947, 462] on link "28" at bounding box center [947, 459] width 17 height 10
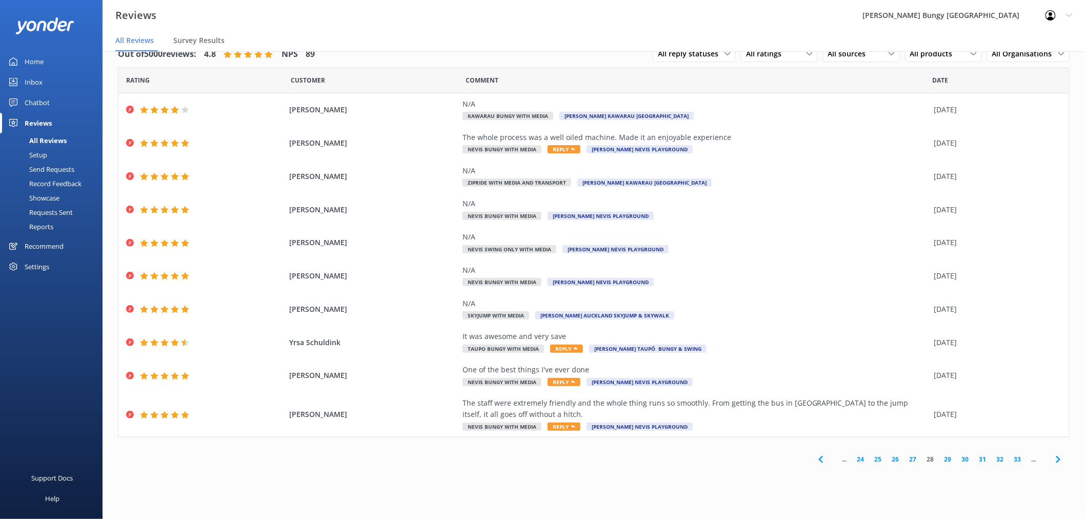
click at [946, 459] on link "29" at bounding box center [947, 459] width 17 height 10
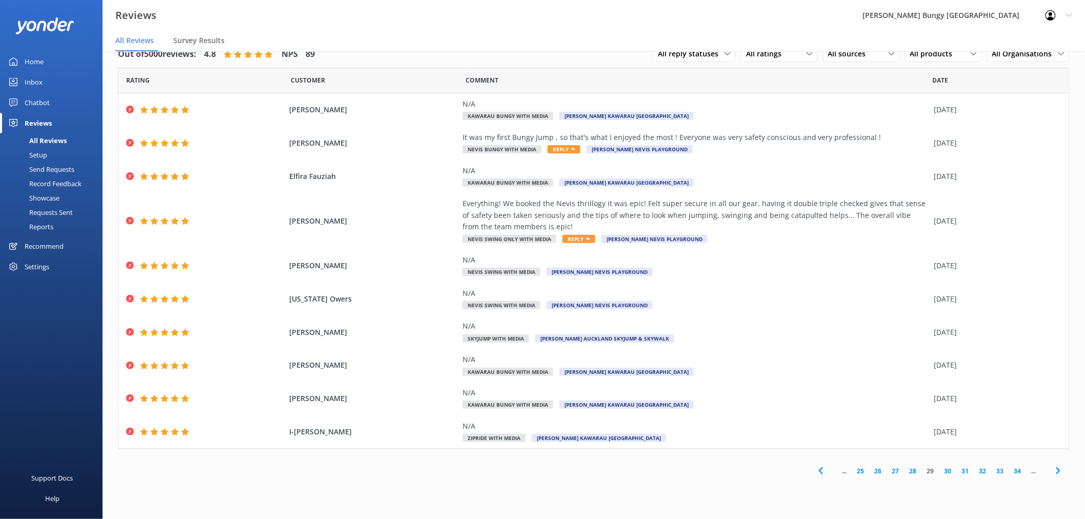
click at [949, 470] on link "30" at bounding box center [947, 471] width 17 height 10
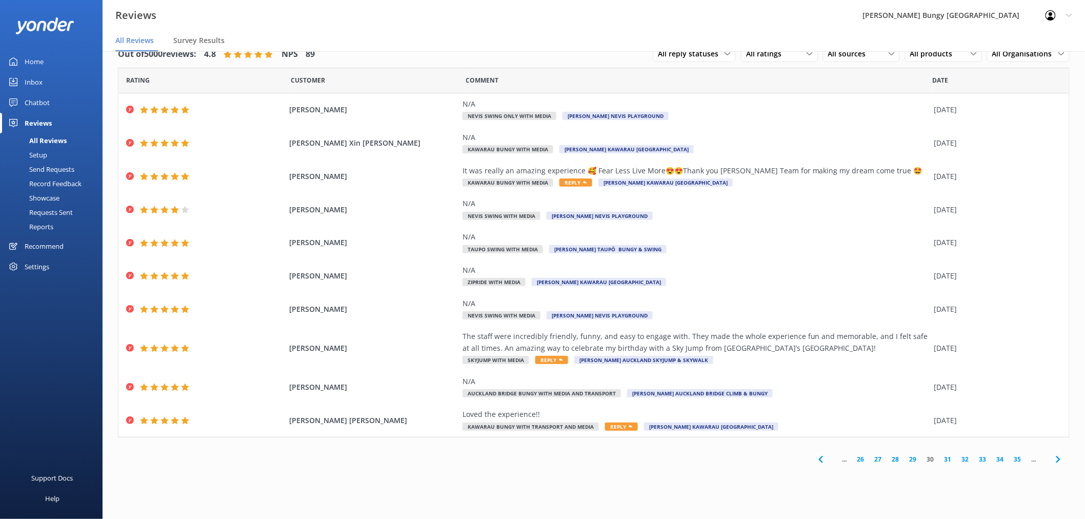
click at [946, 459] on link "31" at bounding box center [947, 459] width 17 height 10
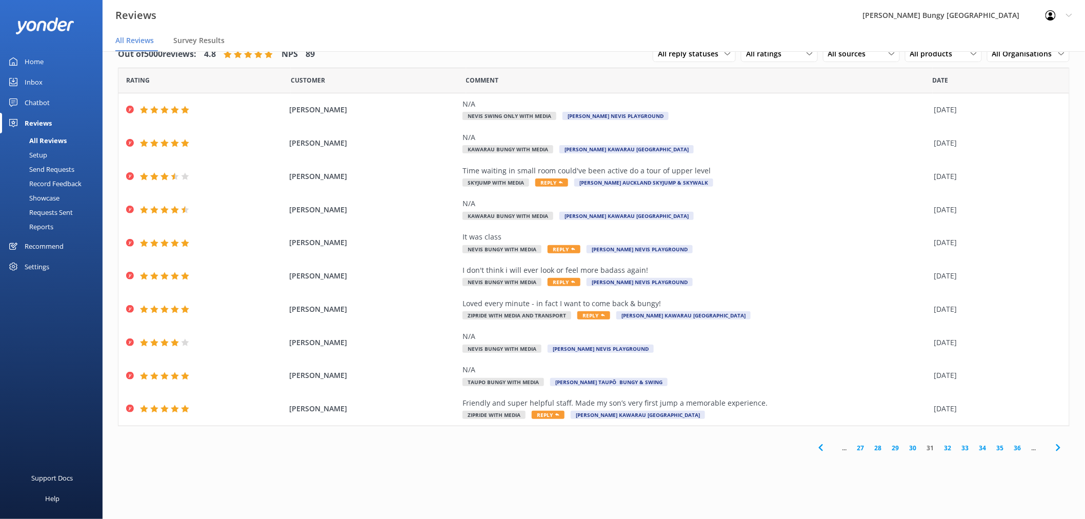
click at [946, 448] on link "32" at bounding box center [947, 448] width 17 height 10
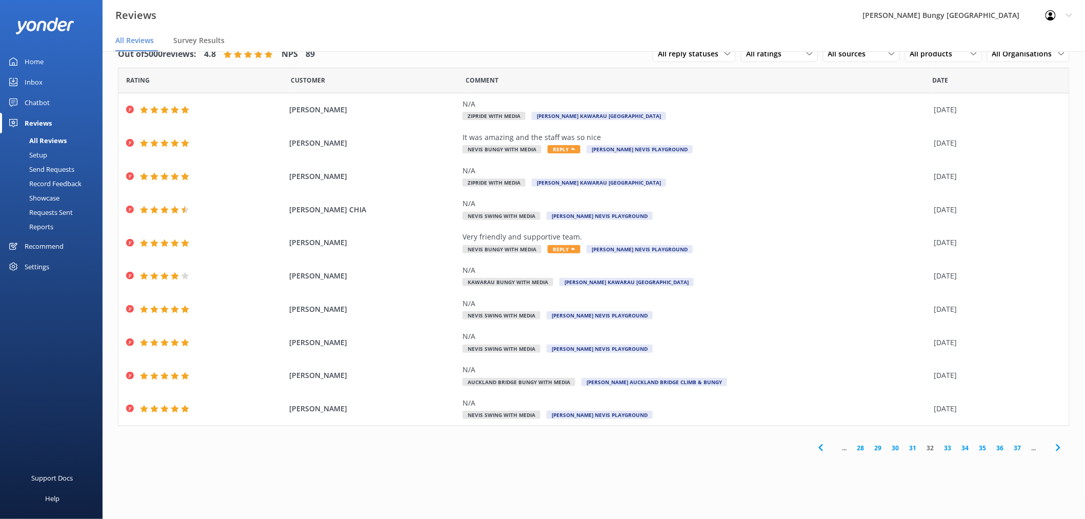
click at [947, 449] on link "33" at bounding box center [947, 448] width 17 height 10
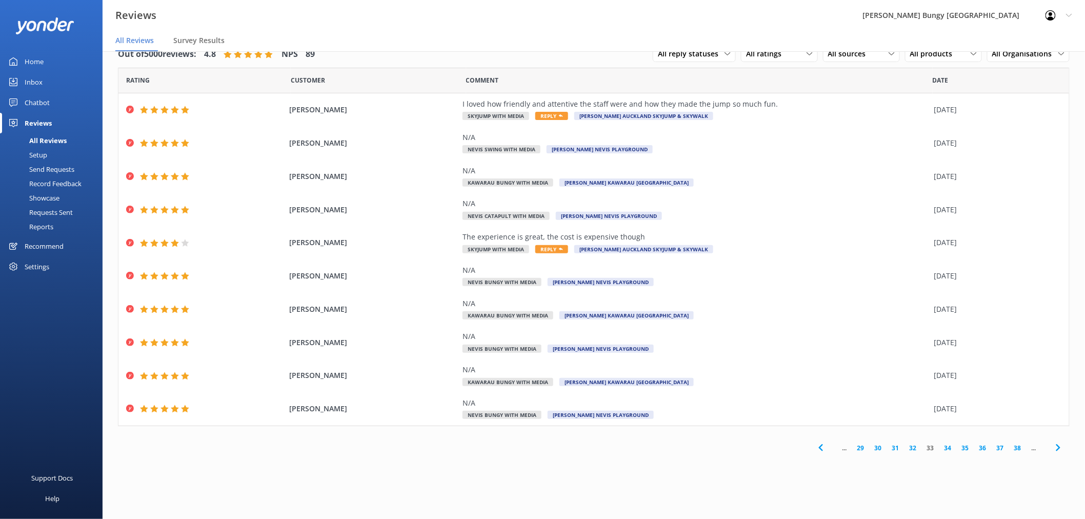
click at [947, 451] on link "34" at bounding box center [947, 448] width 17 height 10
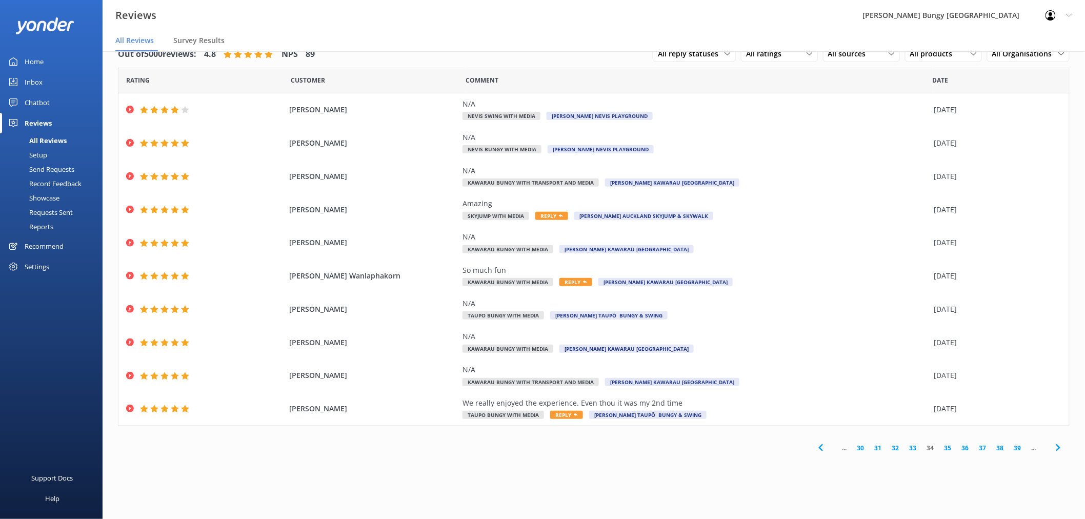
click at [947, 449] on link "35" at bounding box center [947, 448] width 17 height 10
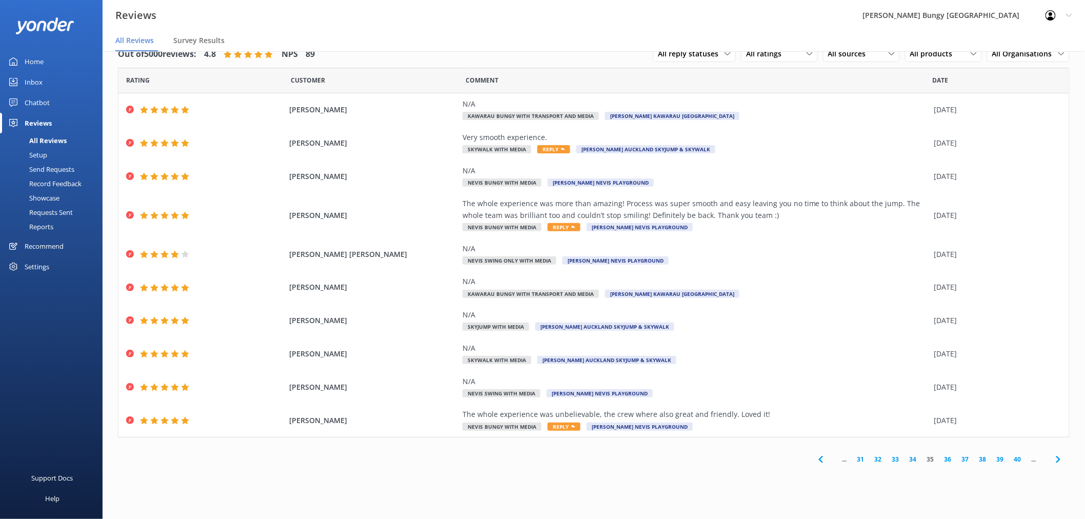
click at [949, 459] on link "36" at bounding box center [947, 459] width 17 height 10
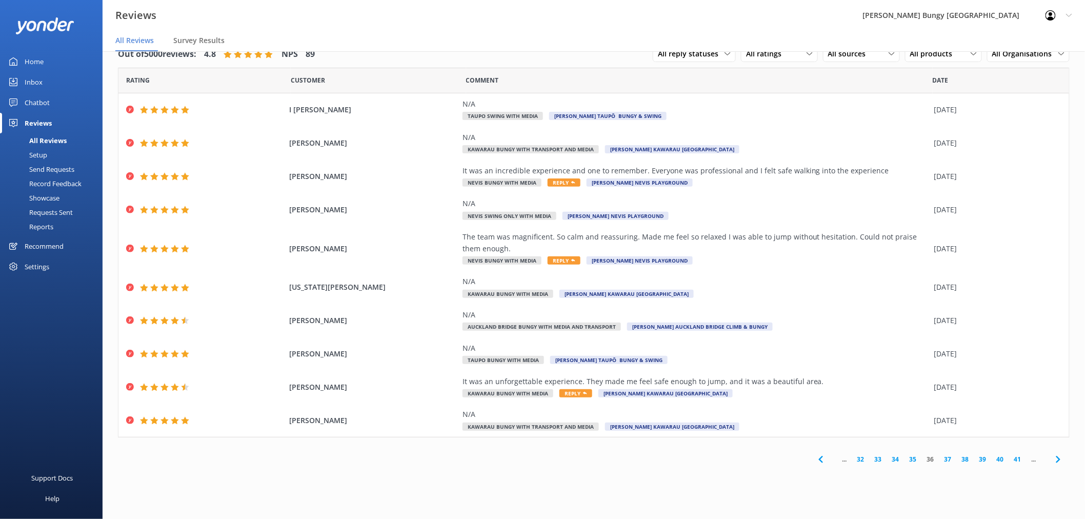
click at [948, 459] on link "37" at bounding box center [947, 459] width 17 height 10
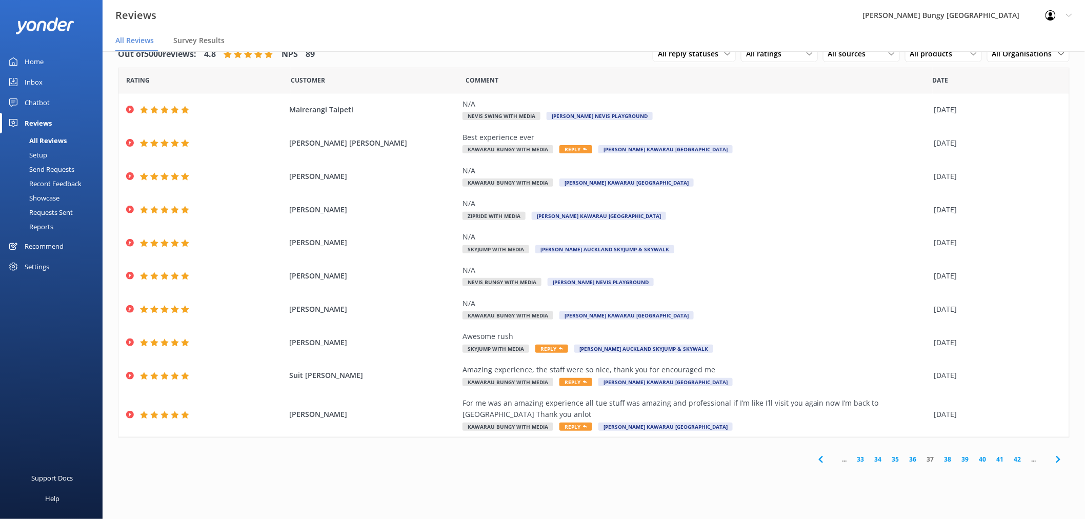
click at [951, 463] on link "38" at bounding box center [947, 459] width 17 height 10
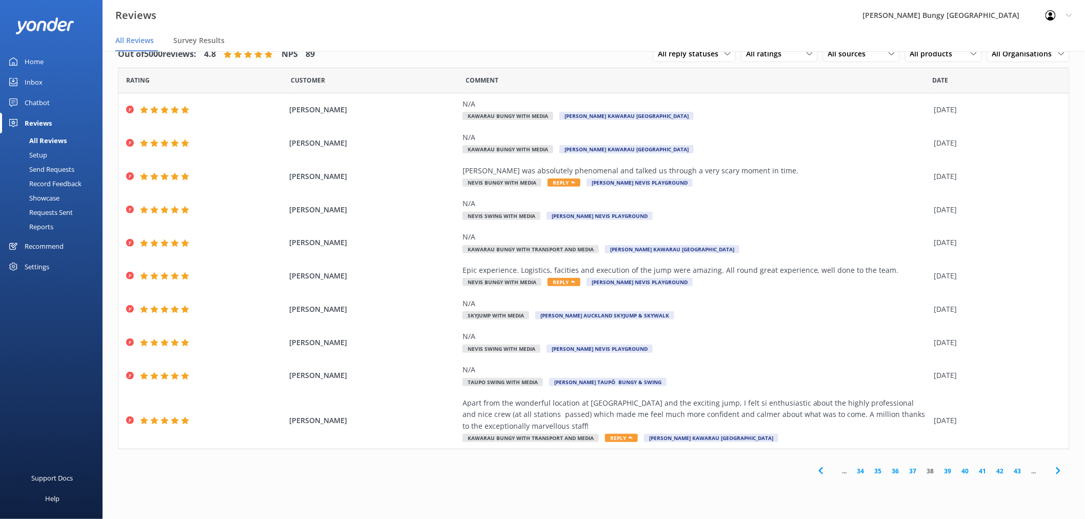
click at [949, 472] on link "39" at bounding box center [947, 471] width 17 height 10
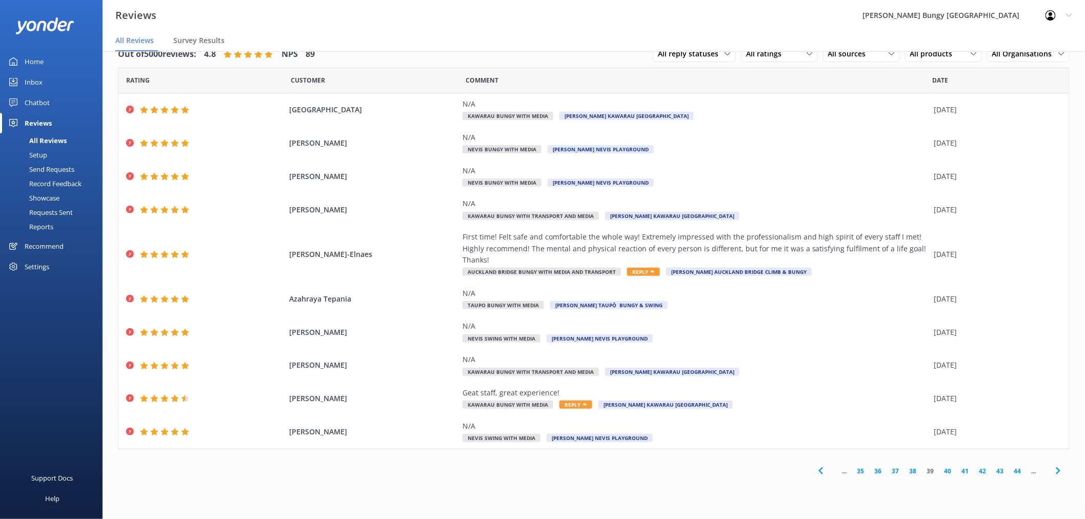
click at [949, 472] on link "40" at bounding box center [947, 471] width 17 height 10
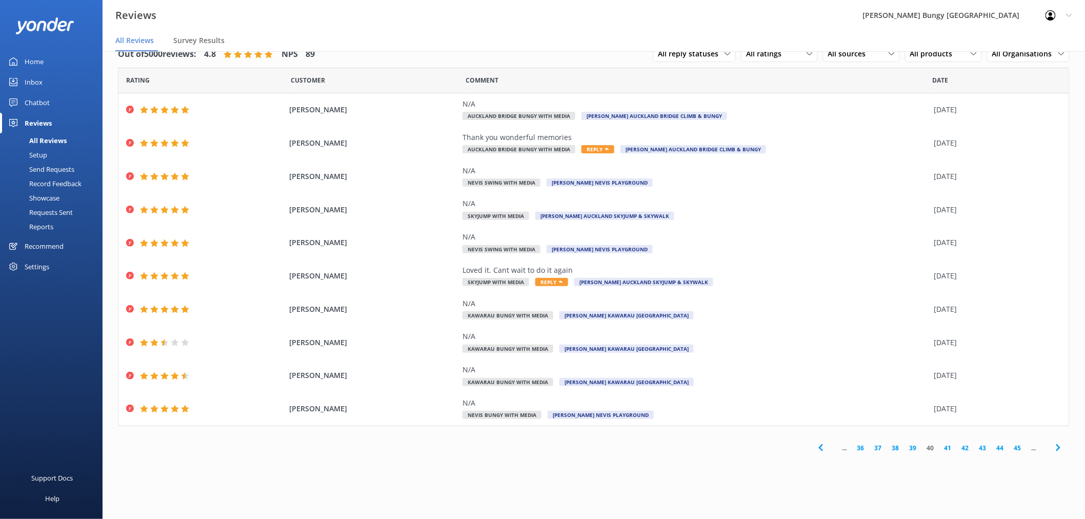
click at [947, 447] on link "41" at bounding box center [947, 448] width 17 height 10
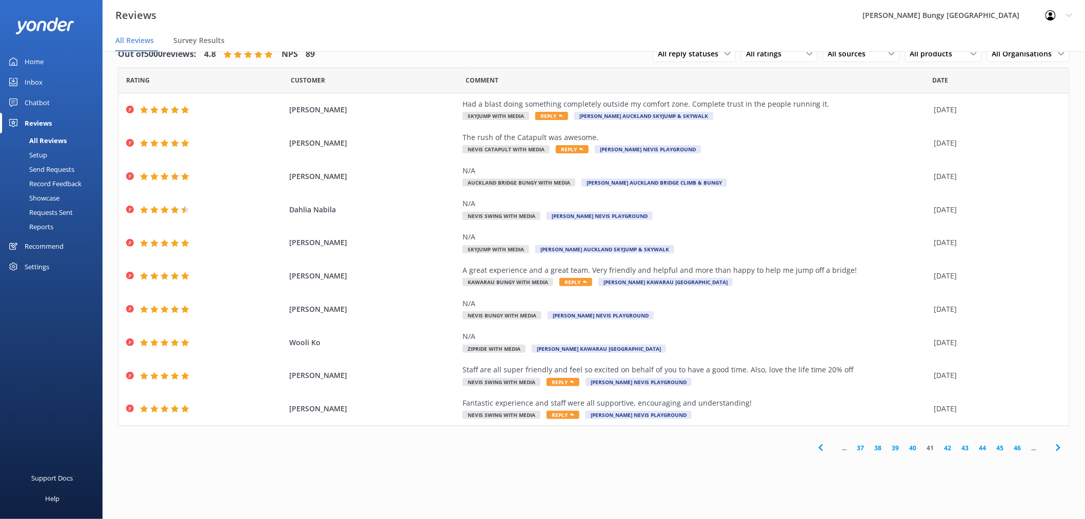
click at [947, 449] on link "42" at bounding box center [947, 448] width 17 height 10
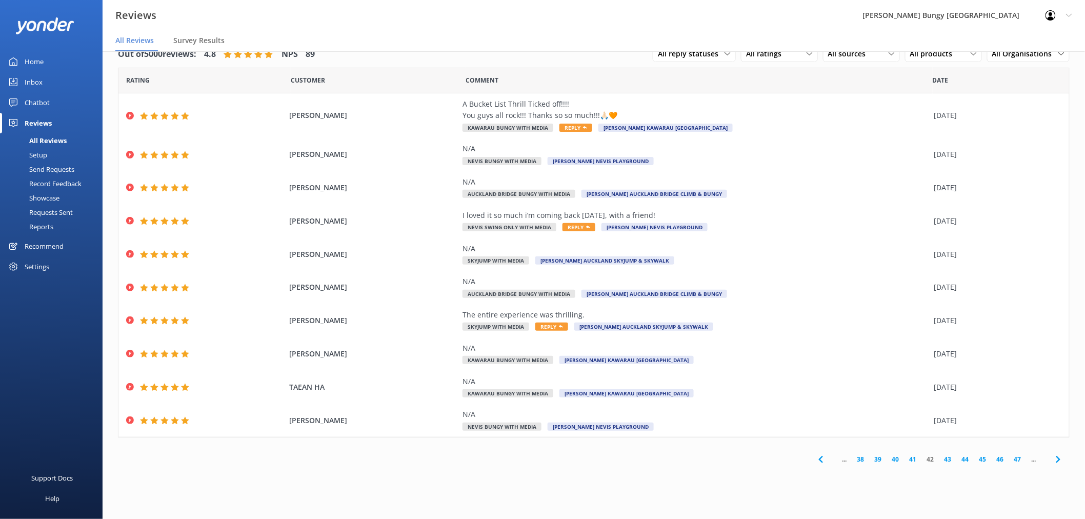
click at [946, 460] on link "43" at bounding box center [947, 459] width 17 height 10
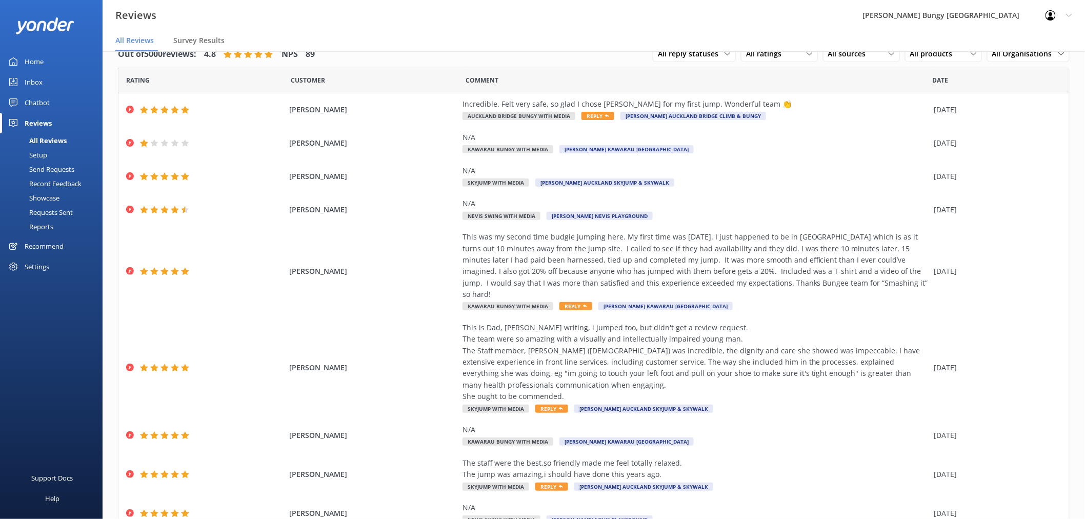
scroll to position [87, 0]
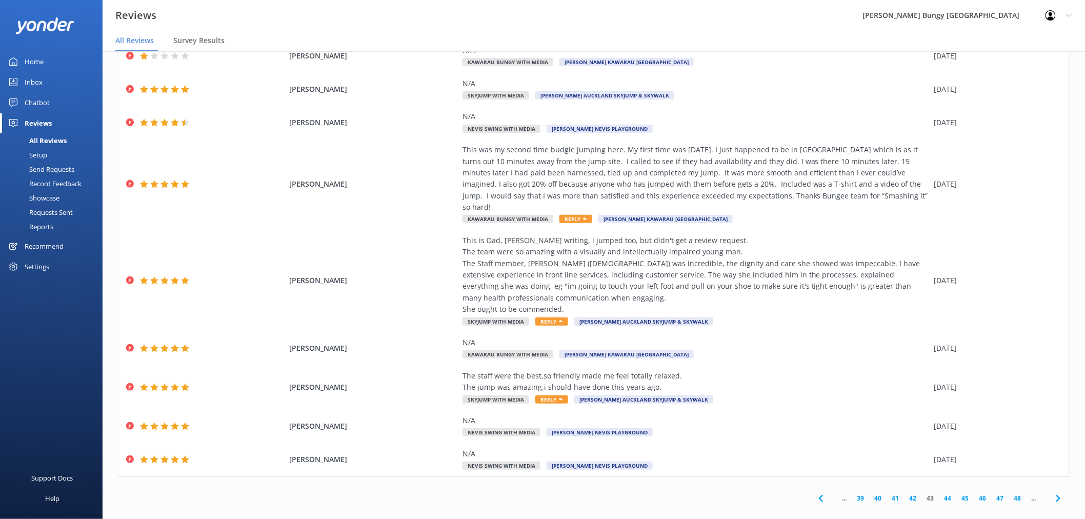
click at [939, 493] on link "44" at bounding box center [947, 498] width 17 height 10
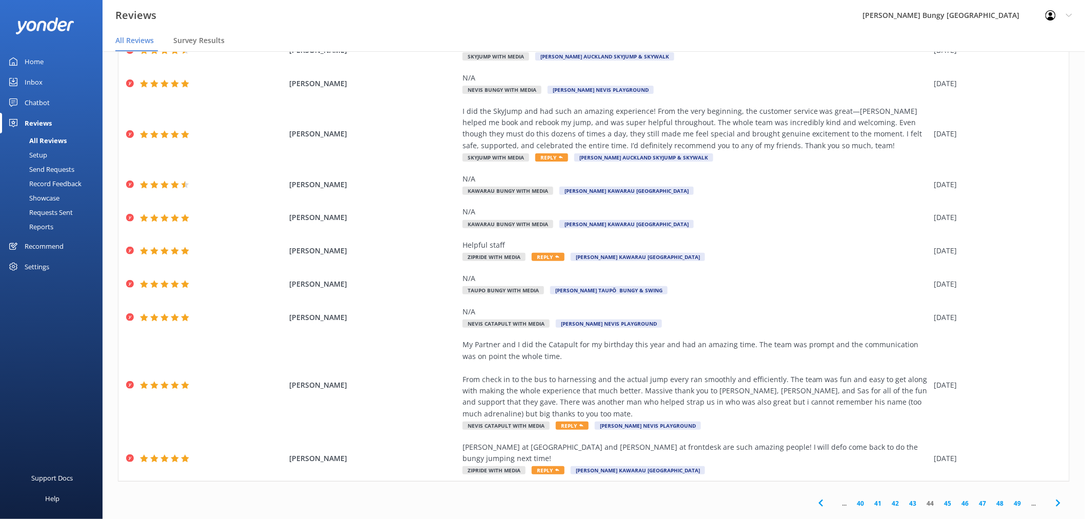
scroll to position [64, 0]
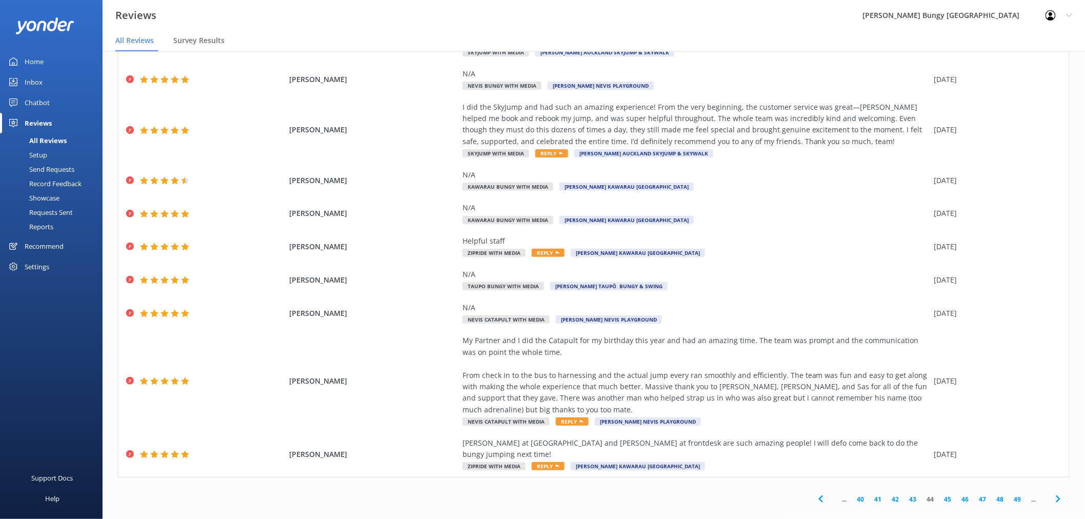
click at [939, 494] on link "45" at bounding box center [947, 499] width 17 height 10
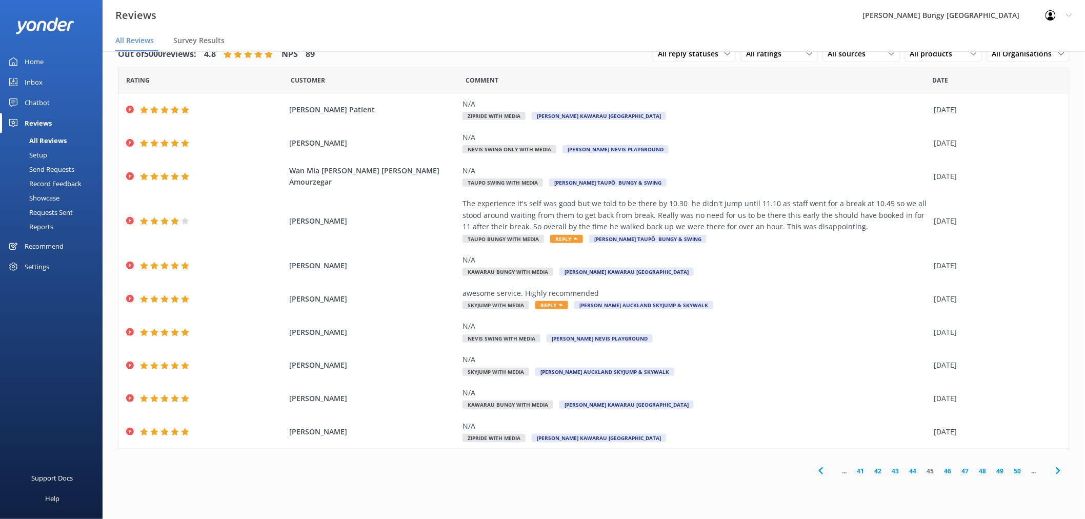
click at [945, 473] on link "46" at bounding box center [947, 471] width 17 height 10
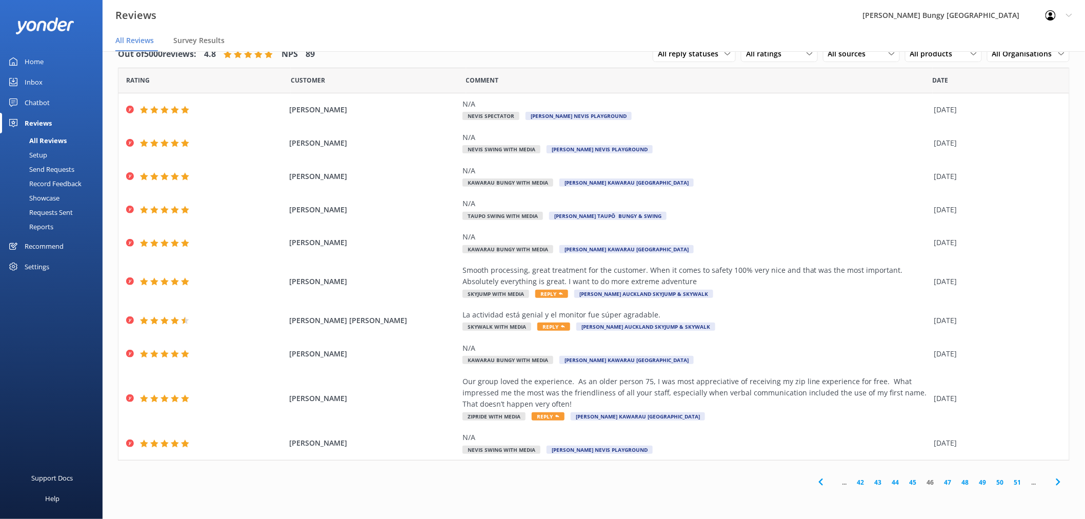
click at [947, 486] on link "47" at bounding box center [947, 482] width 17 height 10
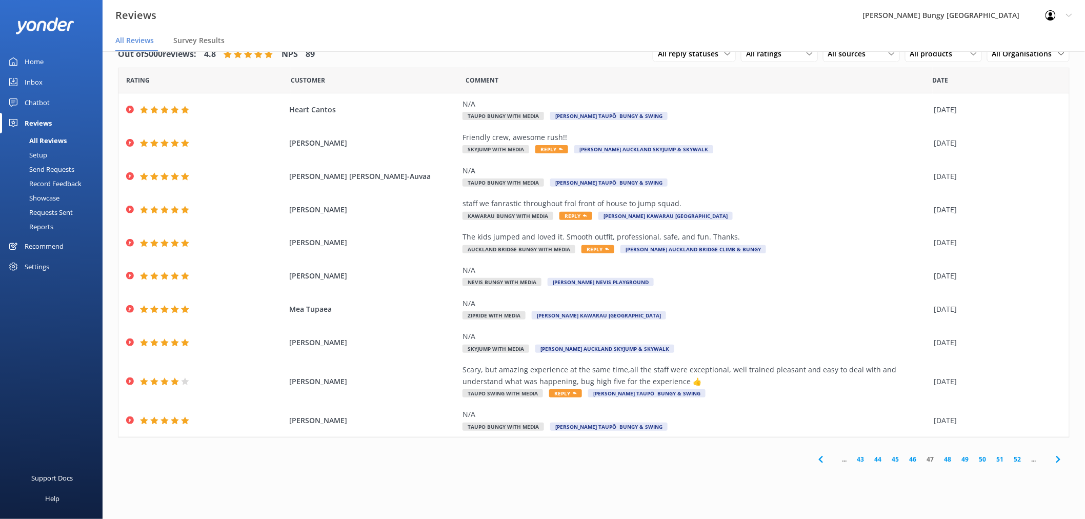
click at [916, 462] on link "46" at bounding box center [912, 459] width 17 height 10
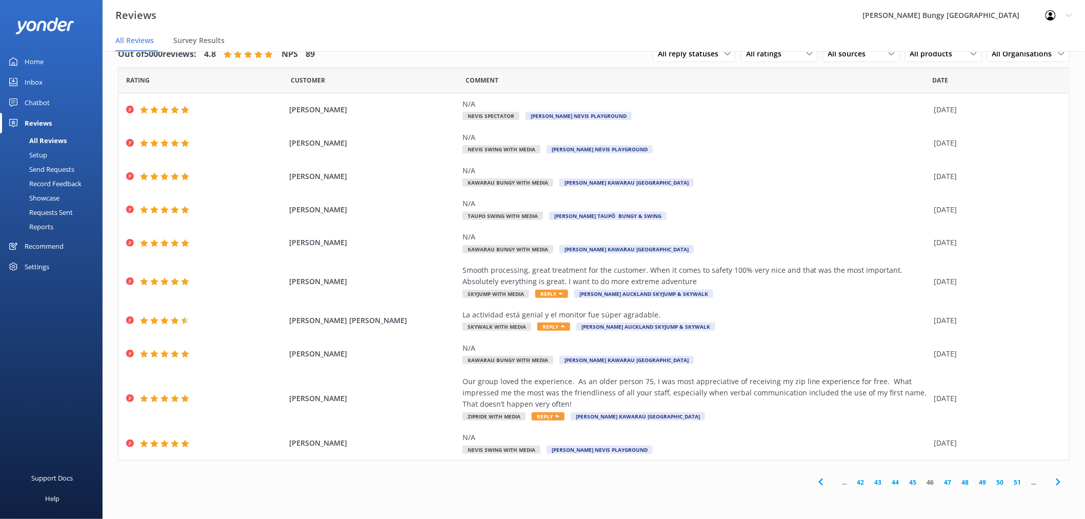
click at [944, 483] on link "47" at bounding box center [947, 482] width 17 height 10
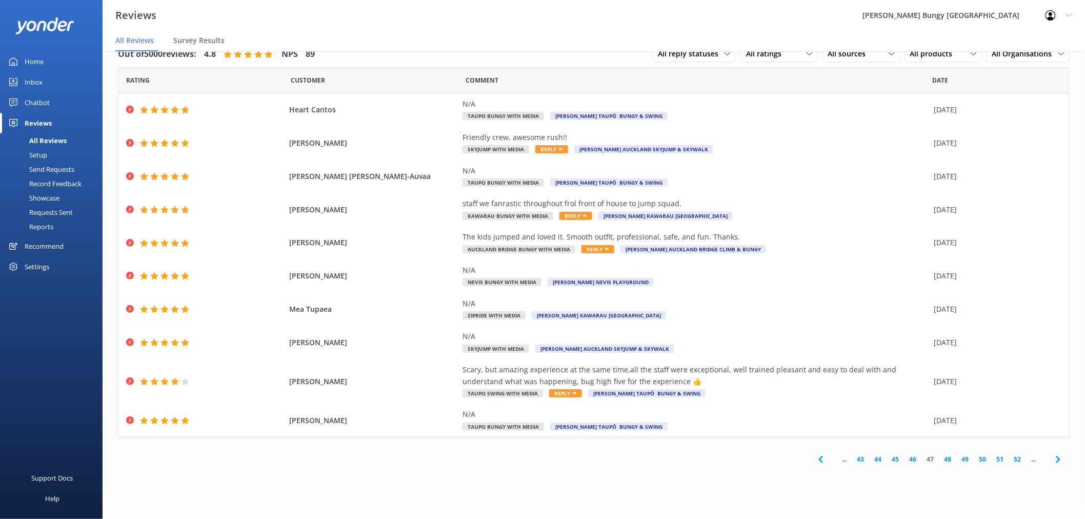
click at [946, 457] on link "48" at bounding box center [947, 459] width 17 height 10
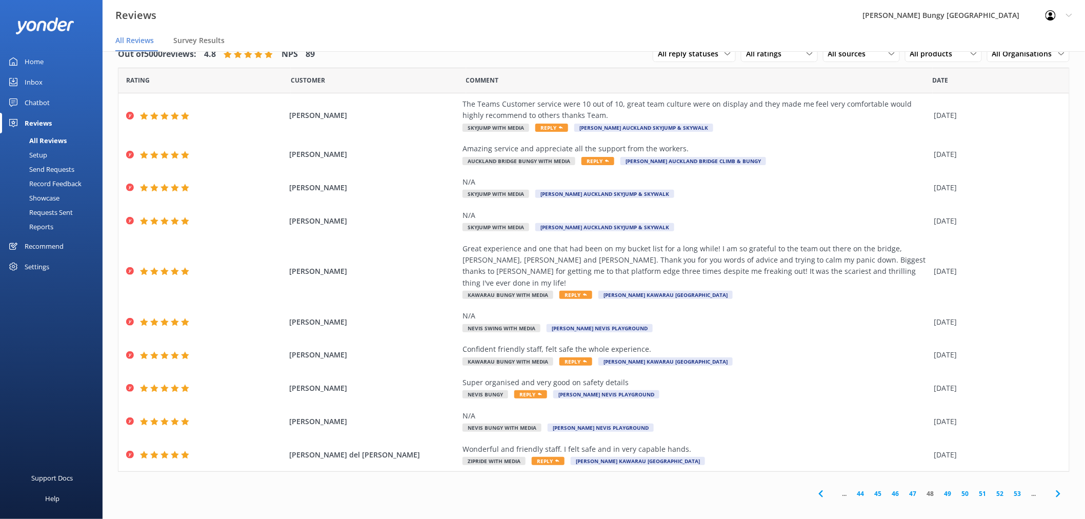
click at [947, 489] on link "49" at bounding box center [947, 494] width 17 height 10
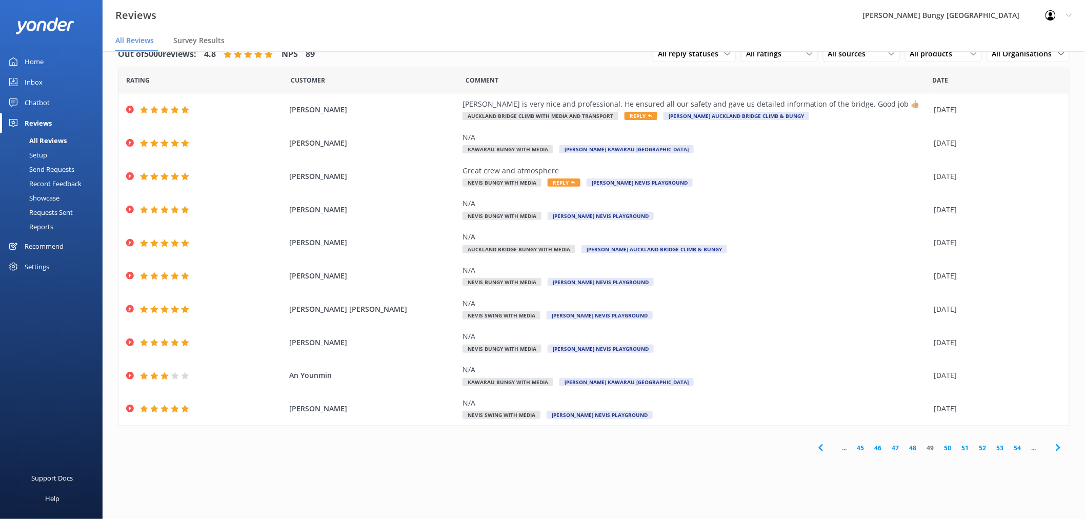
click at [946, 450] on link "50" at bounding box center [947, 448] width 17 height 10
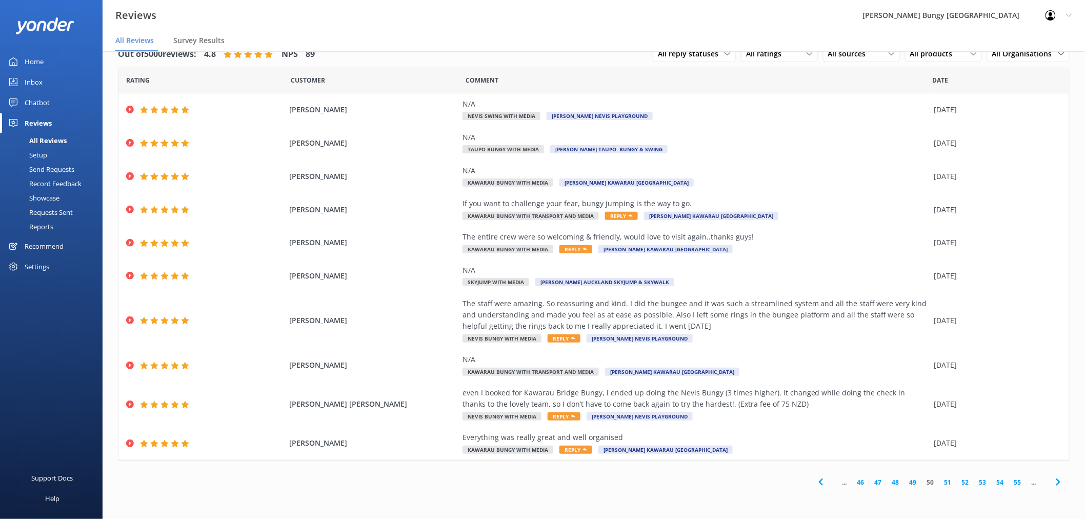
click at [950, 480] on link "51" at bounding box center [947, 482] width 17 height 10
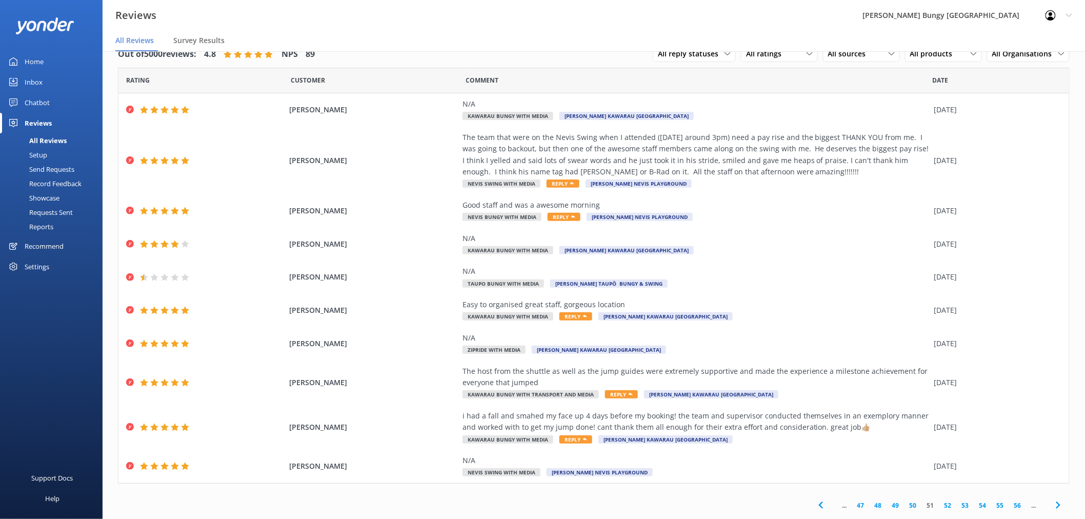
click at [944, 505] on link "52" at bounding box center [947, 505] width 17 height 10
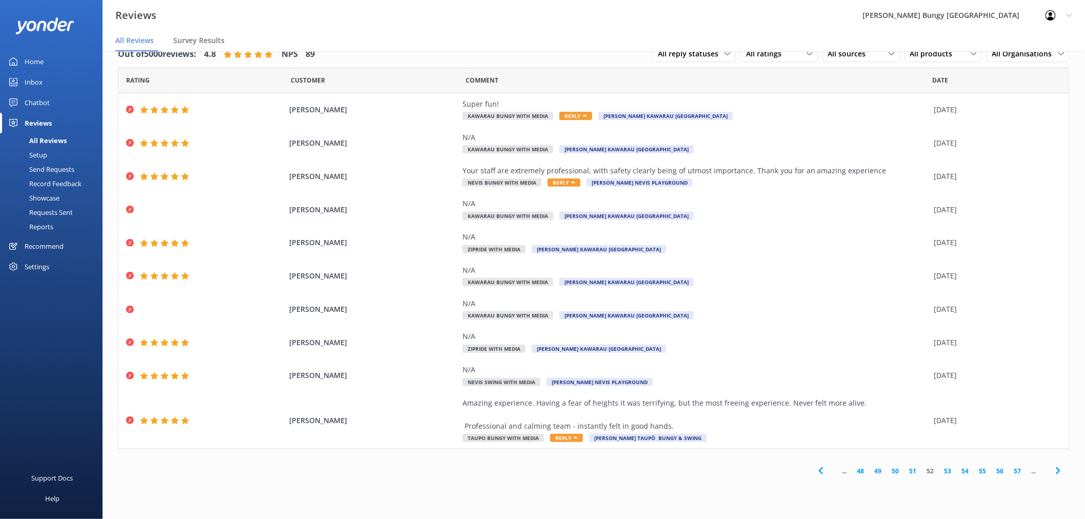
click at [946, 469] on link "53" at bounding box center [947, 471] width 17 height 10
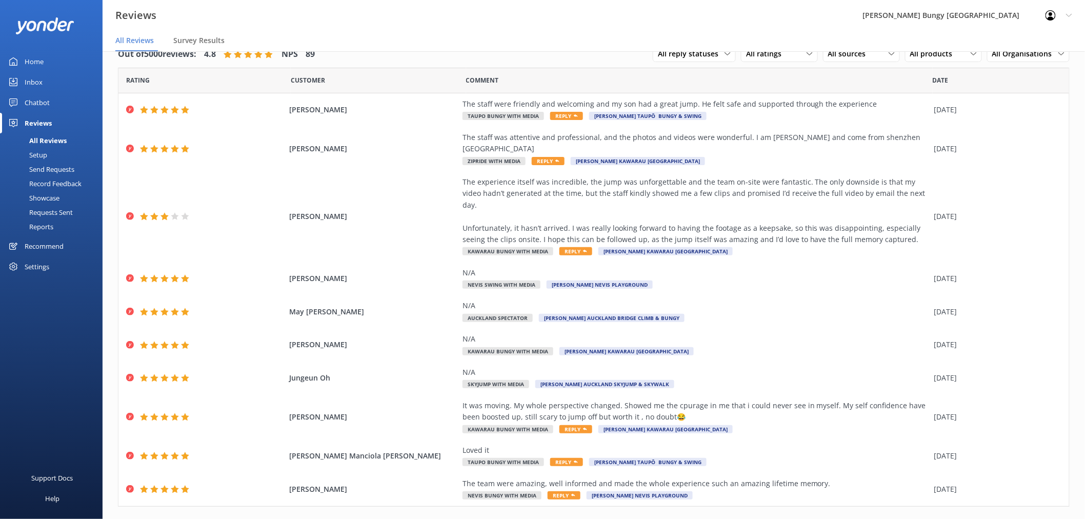
click at [941, 518] on link "54" at bounding box center [947, 528] width 17 height 10
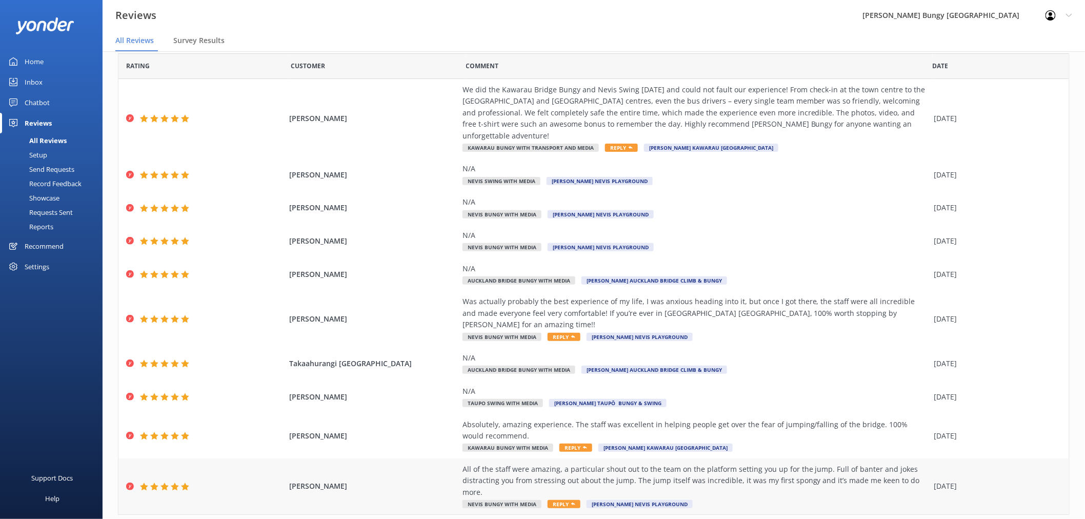
scroll to position [29, 0]
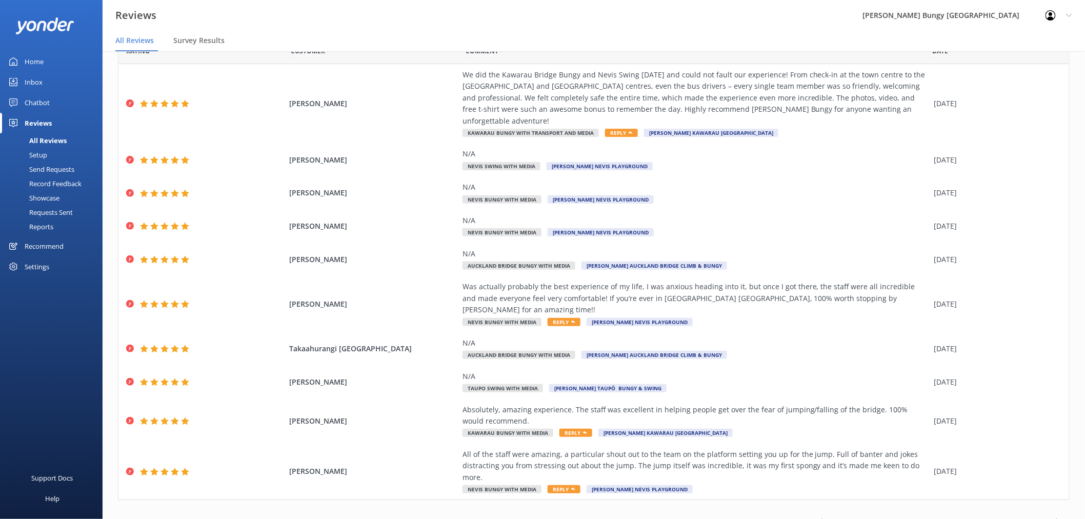
click at [939, 517] on link "55" at bounding box center [947, 522] width 17 height 10
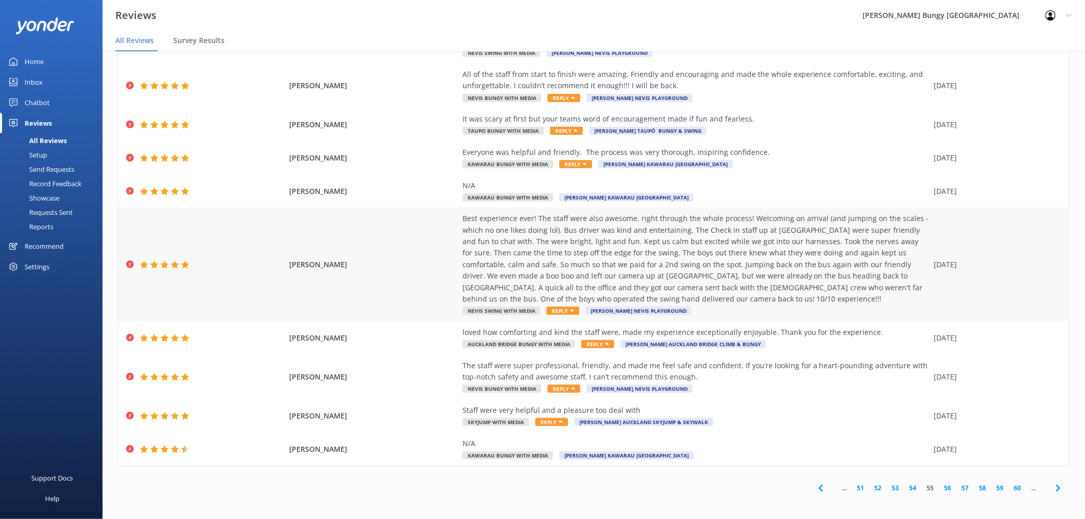
scroll to position [64, 0]
click at [939, 485] on link "56" at bounding box center [947, 487] width 17 height 10
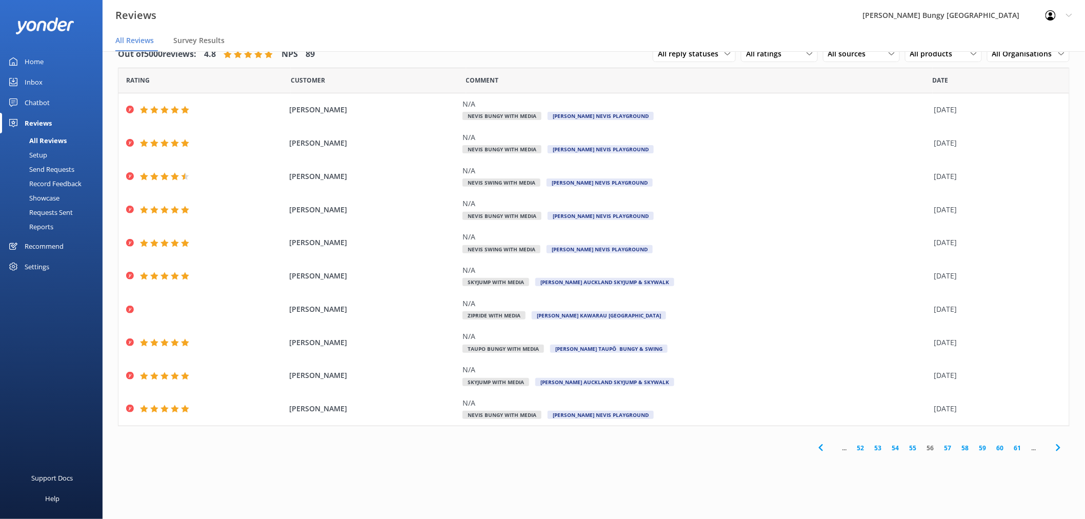
click at [946, 445] on link "57" at bounding box center [947, 448] width 17 height 10
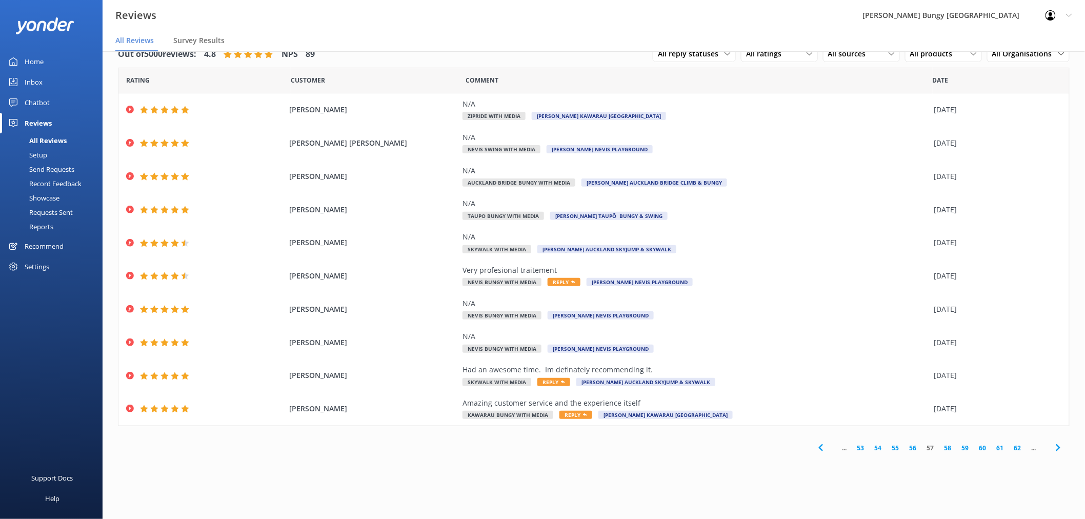
click at [946, 446] on link "58" at bounding box center [947, 448] width 17 height 10
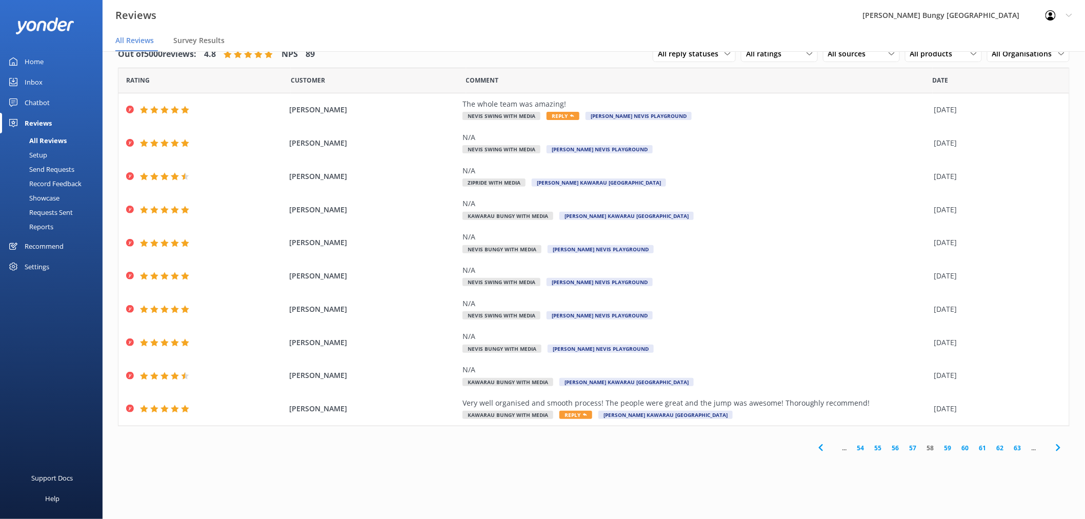
click at [952, 447] on link "59" at bounding box center [947, 448] width 17 height 10
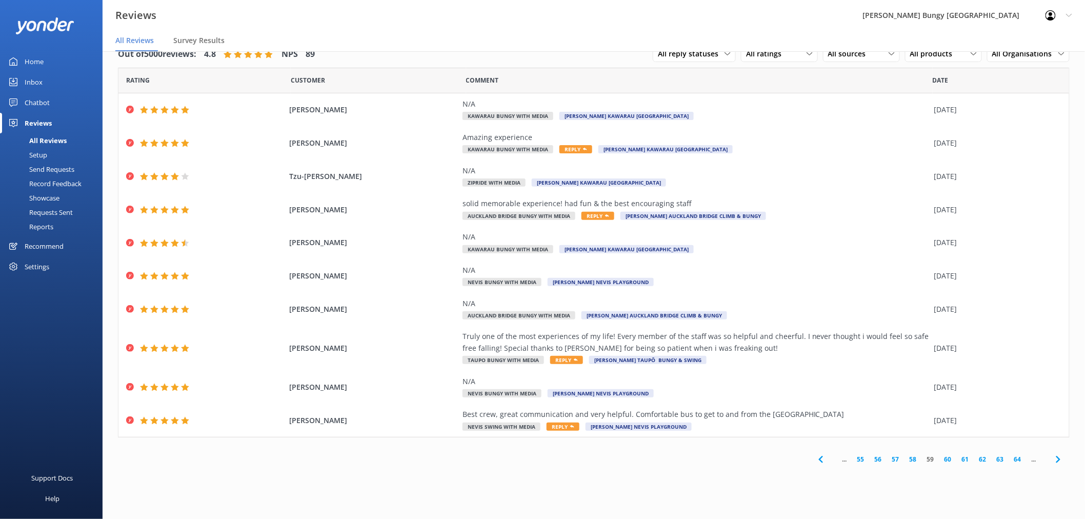
click at [951, 462] on link "60" at bounding box center [947, 459] width 17 height 10
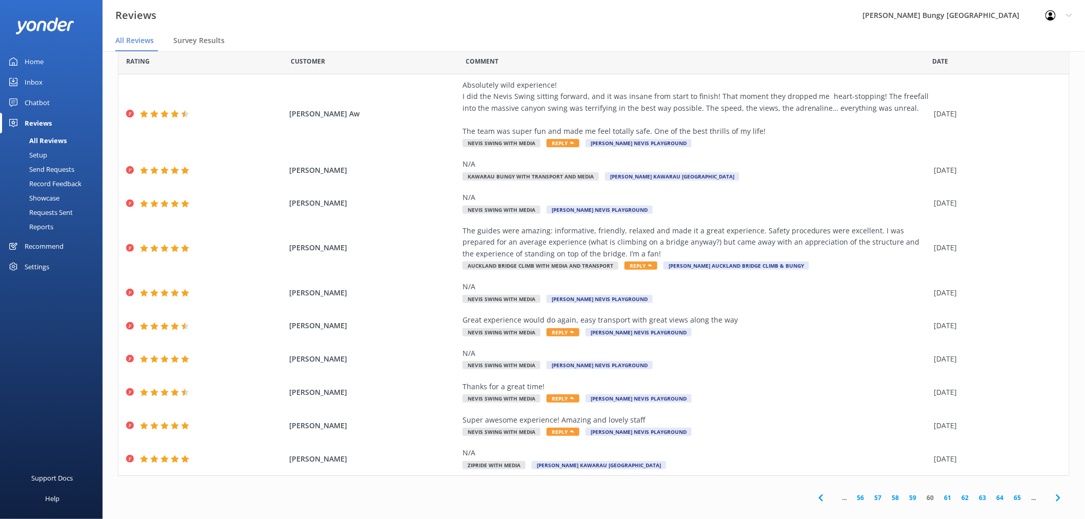
scroll to position [29, 0]
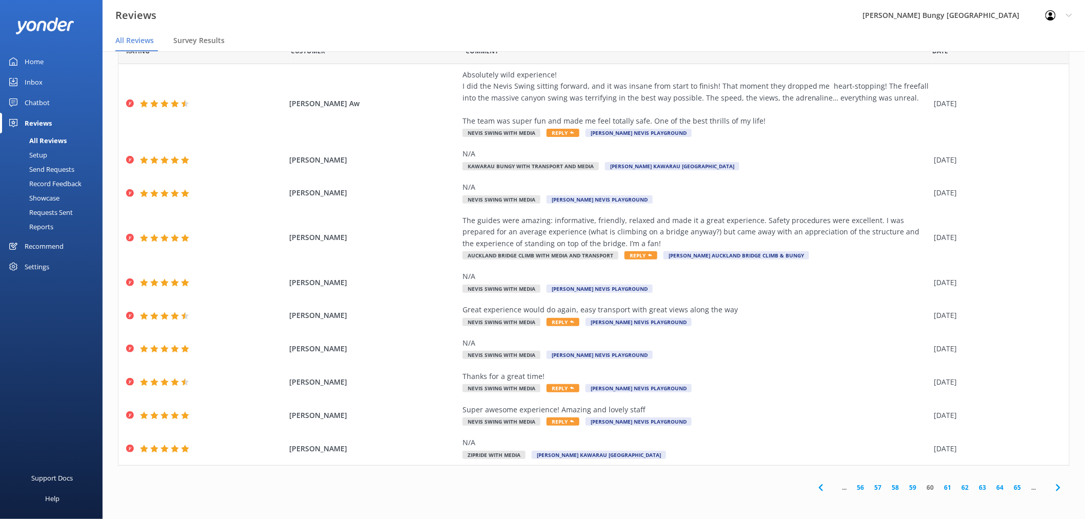
click at [939, 486] on link "61" at bounding box center [947, 487] width 17 height 10
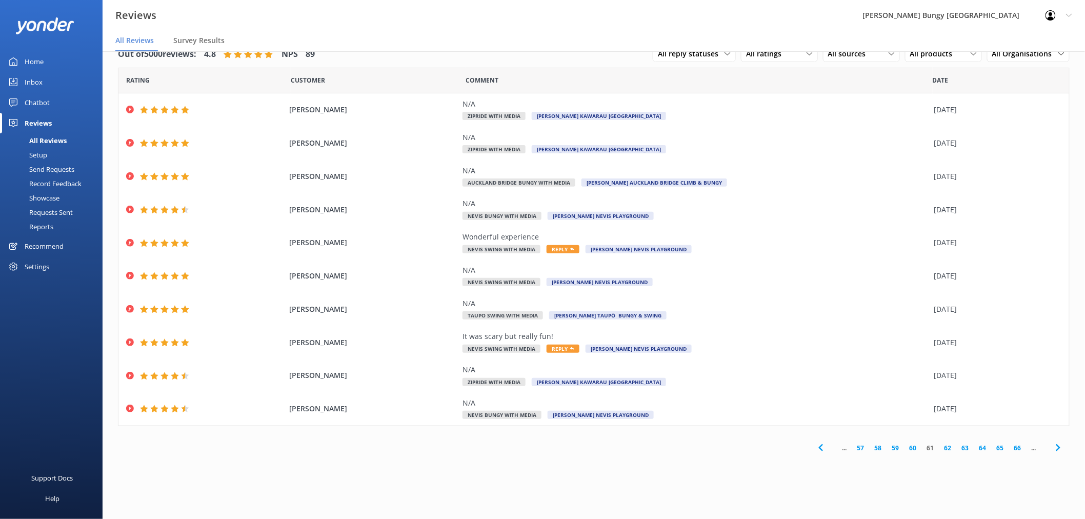
click at [947, 444] on link "62" at bounding box center [947, 448] width 17 height 10
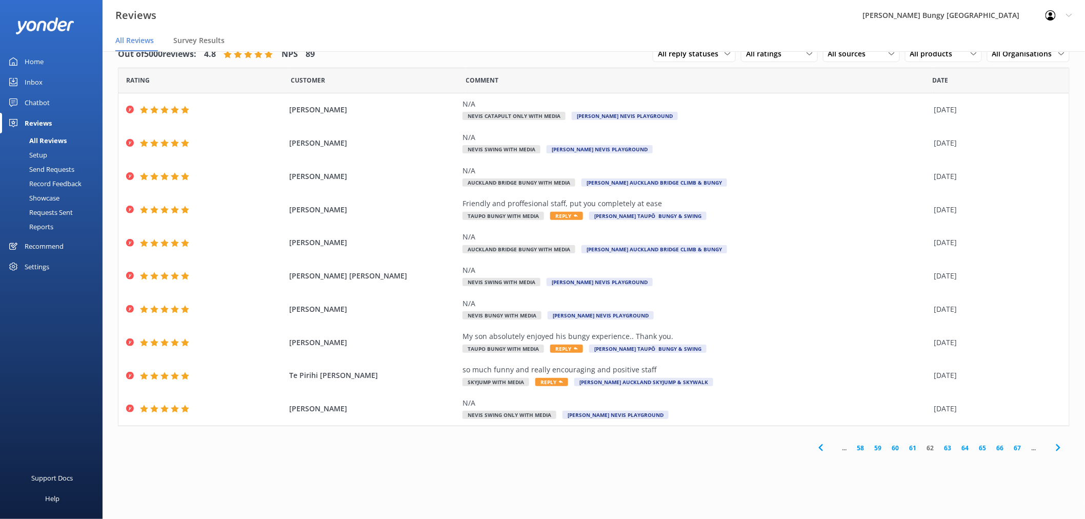
click at [950, 449] on link "63" at bounding box center [947, 448] width 17 height 10
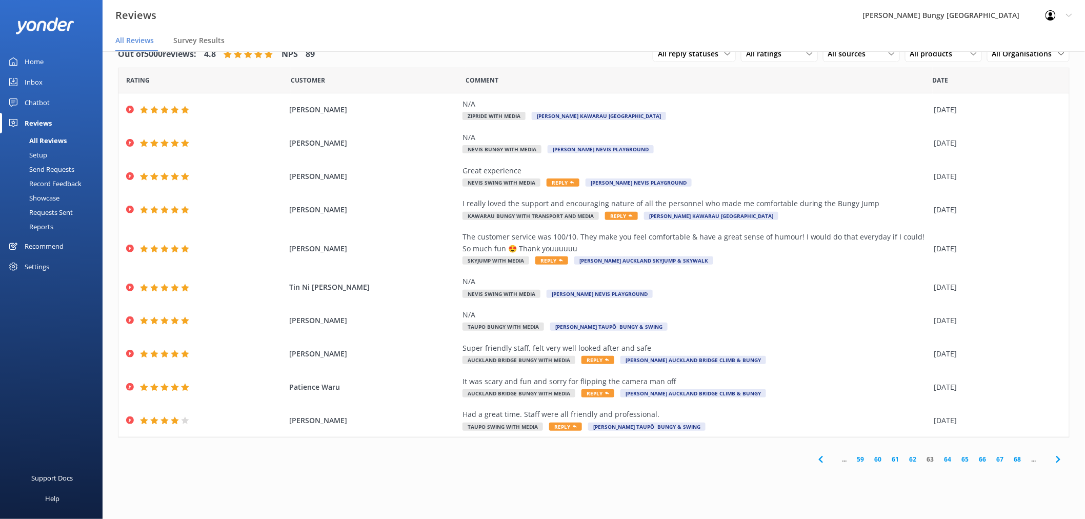
click at [950, 459] on link "64" at bounding box center [947, 459] width 17 height 10
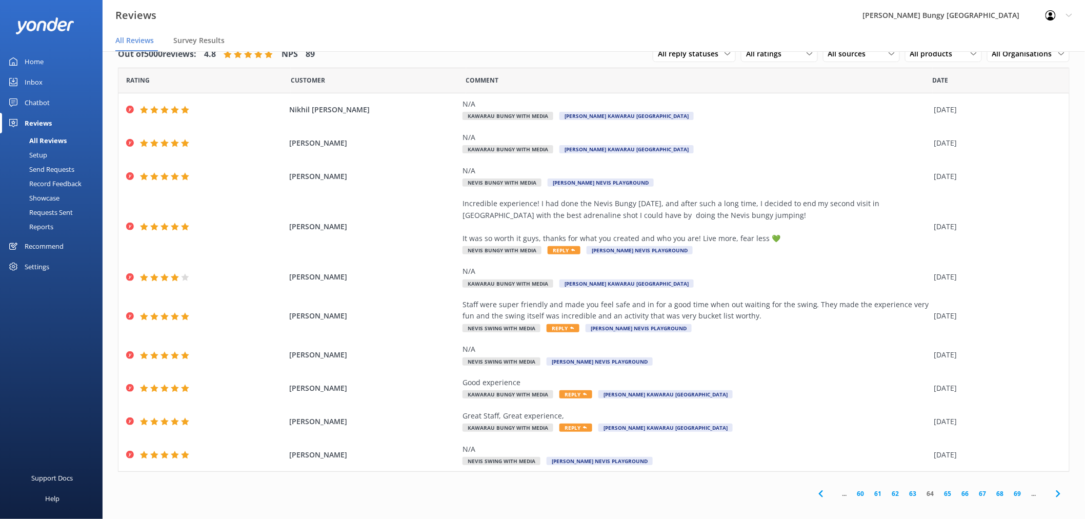
click at [939, 491] on link "65" at bounding box center [947, 494] width 17 height 10
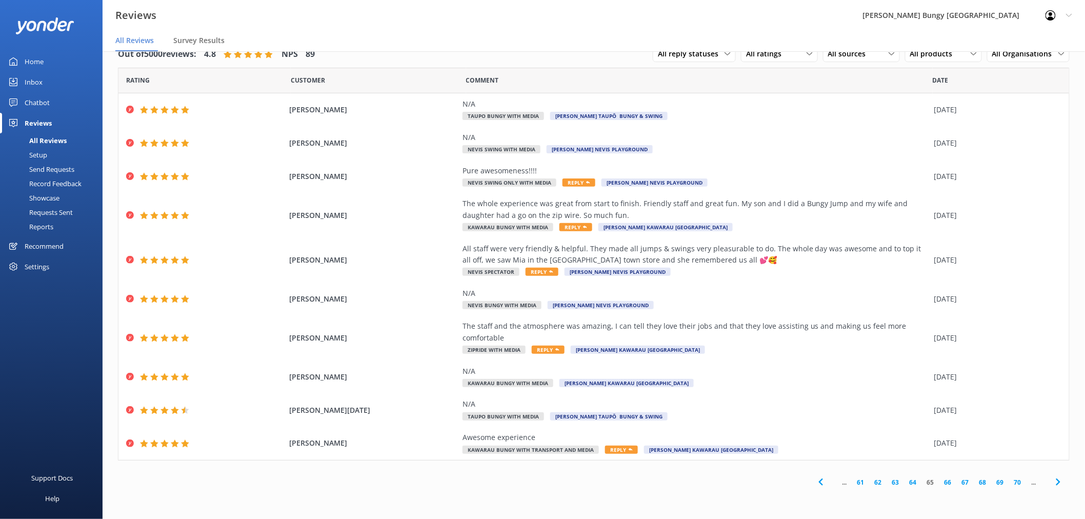
click at [950, 482] on link "66" at bounding box center [947, 482] width 17 height 10
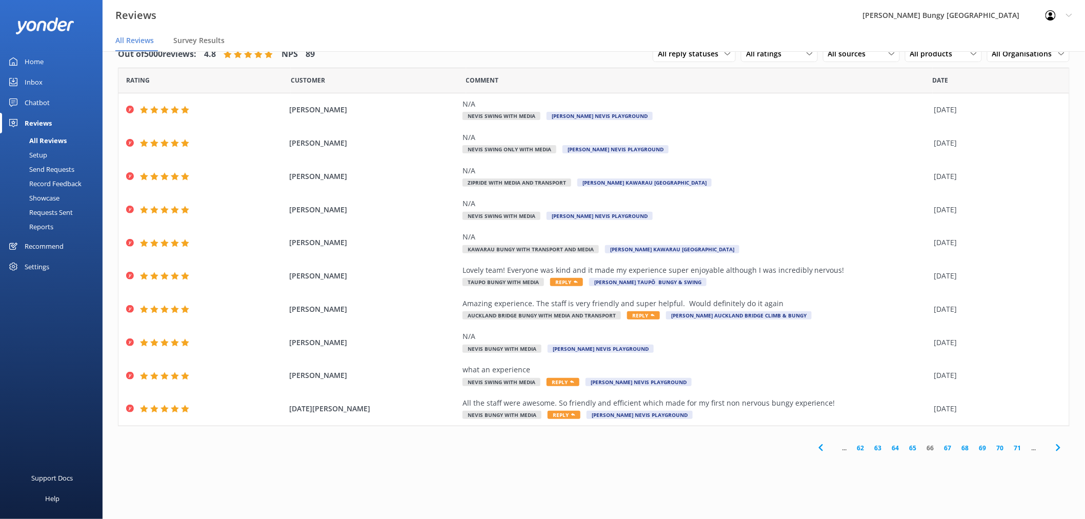
click at [946, 445] on link "67" at bounding box center [947, 448] width 17 height 10
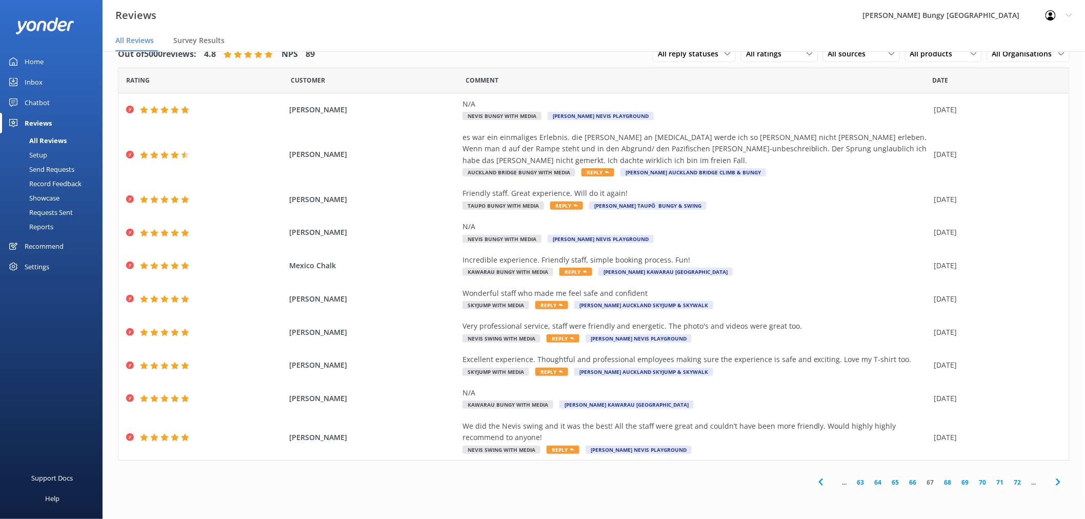
click at [949, 484] on link "68" at bounding box center [947, 482] width 17 height 10
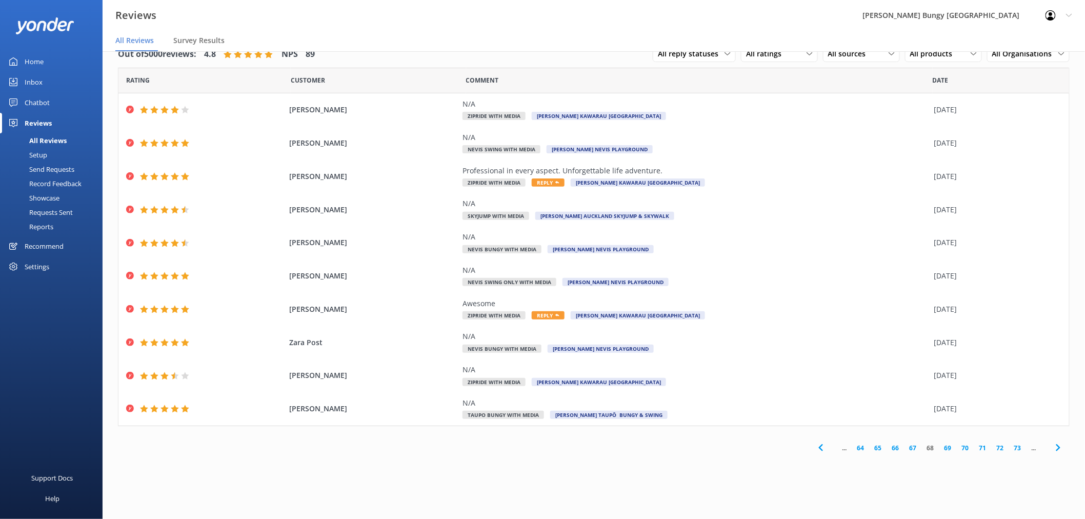
click at [946, 451] on link "69" at bounding box center [947, 448] width 17 height 10
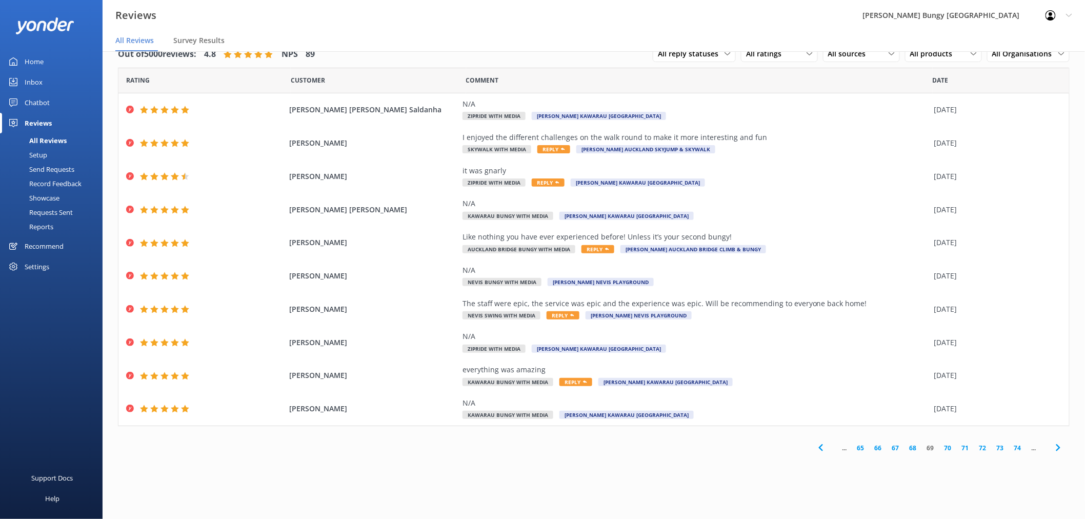
click at [946, 451] on link "70" at bounding box center [947, 448] width 17 height 10
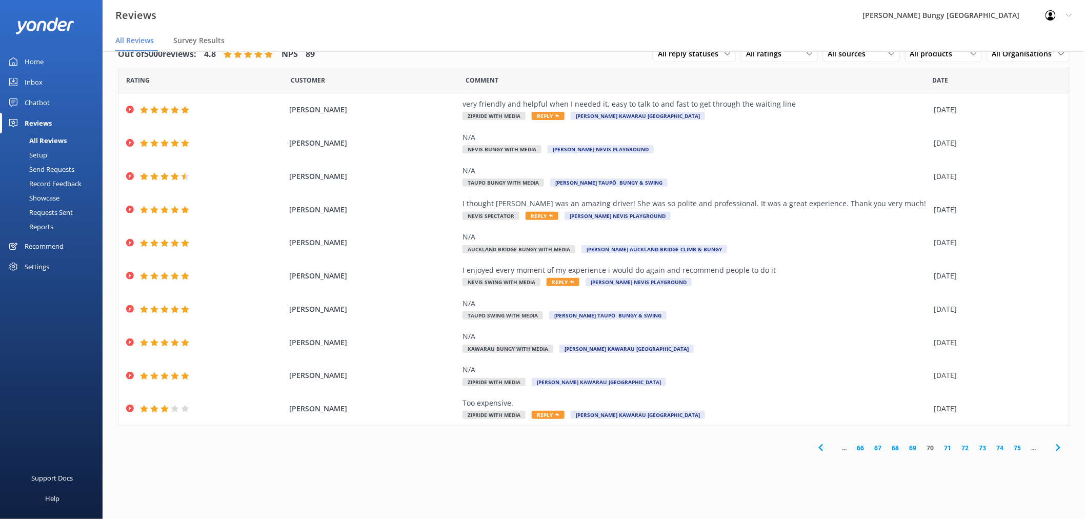
click at [944, 447] on link "71" at bounding box center [947, 448] width 17 height 10
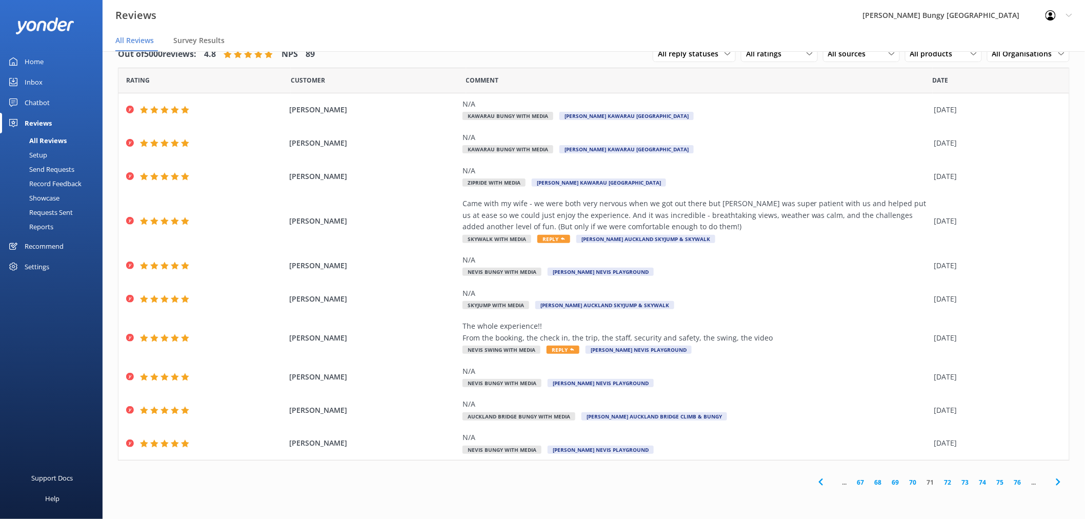
click at [950, 484] on link "72" at bounding box center [947, 482] width 17 height 10
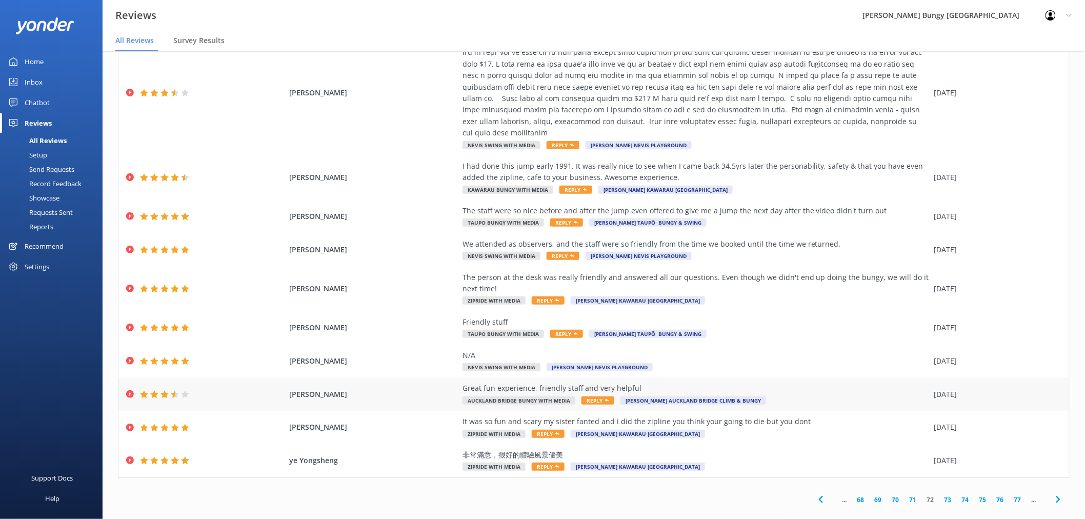
scroll to position [64, 0]
click at [940, 494] on link "73" at bounding box center [947, 499] width 17 height 10
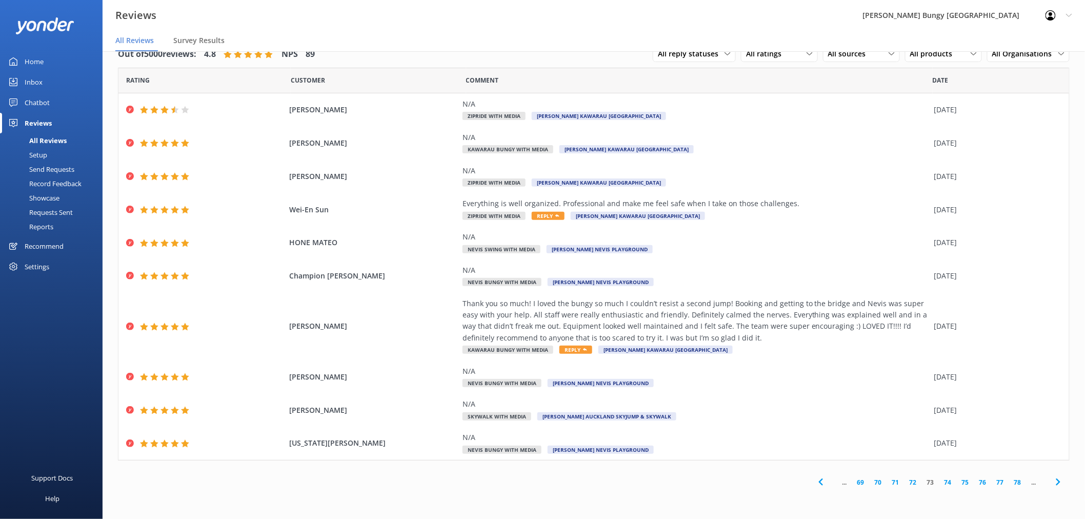
click at [949, 484] on link "74" at bounding box center [947, 482] width 17 height 10
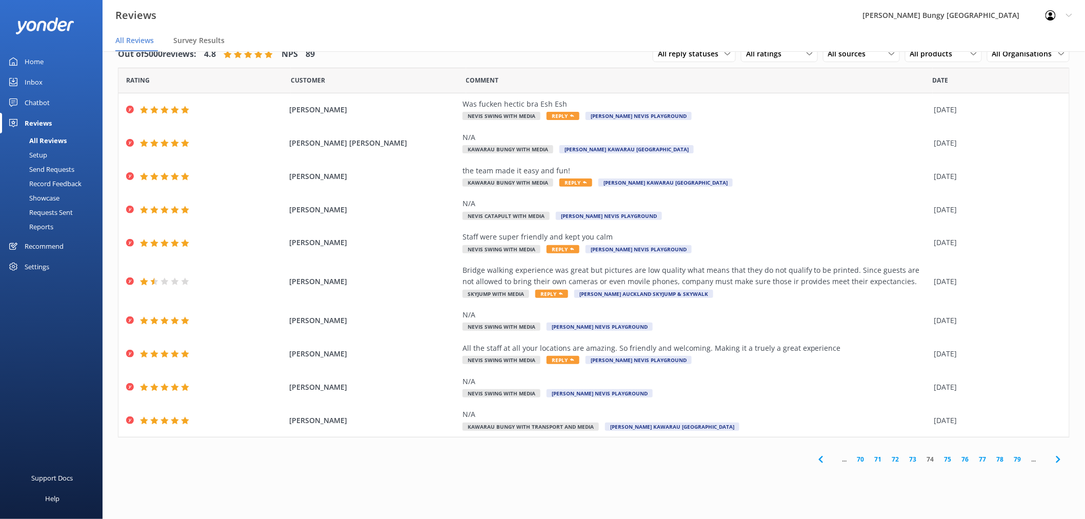
click at [951, 460] on link "75" at bounding box center [947, 459] width 17 height 10
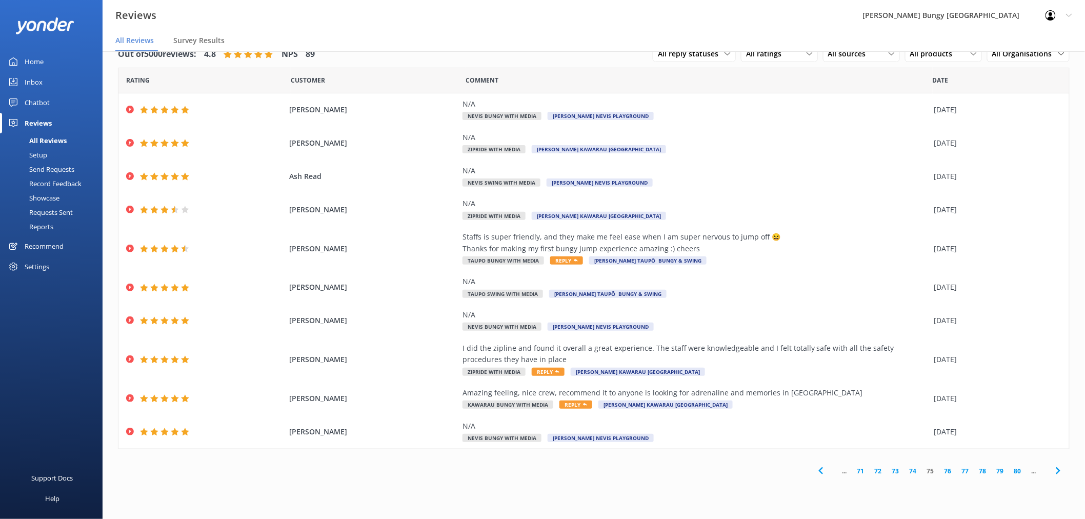
click at [950, 474] on link "76" at bounding box center [947, 471] width 17 height 10
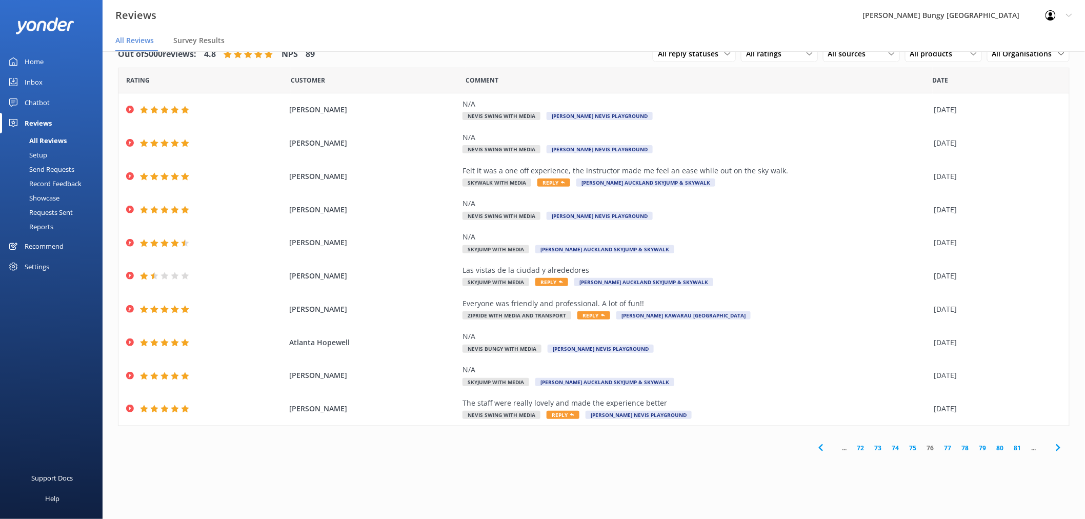
click at [947, 446] on link "77" at bounding box center [947, 448] width 17 height 10
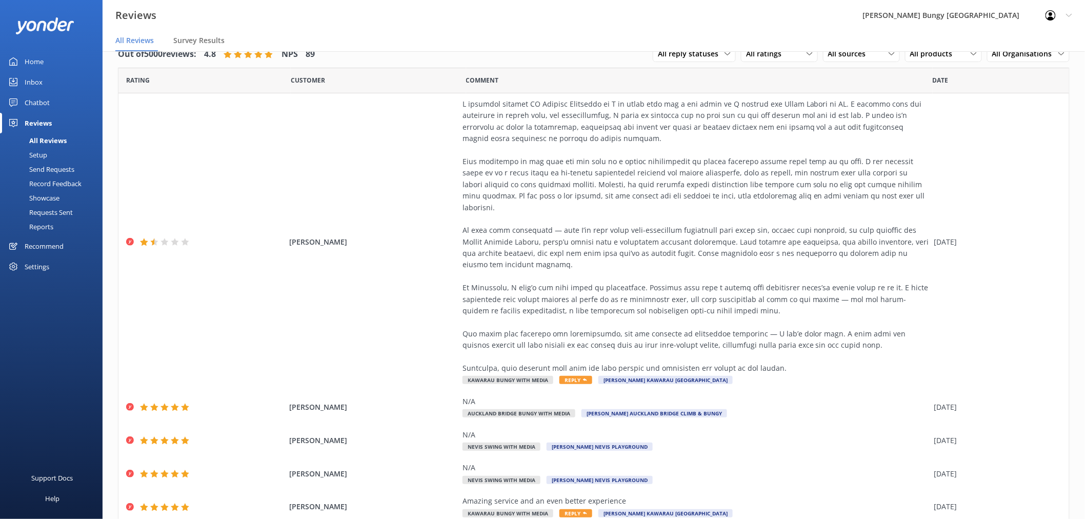
click at [34, 83] on div "Inbox" at bounding box center [34, 82] width 18 height 21
